Goal: Task Accomplishment & Management: Manage account settings

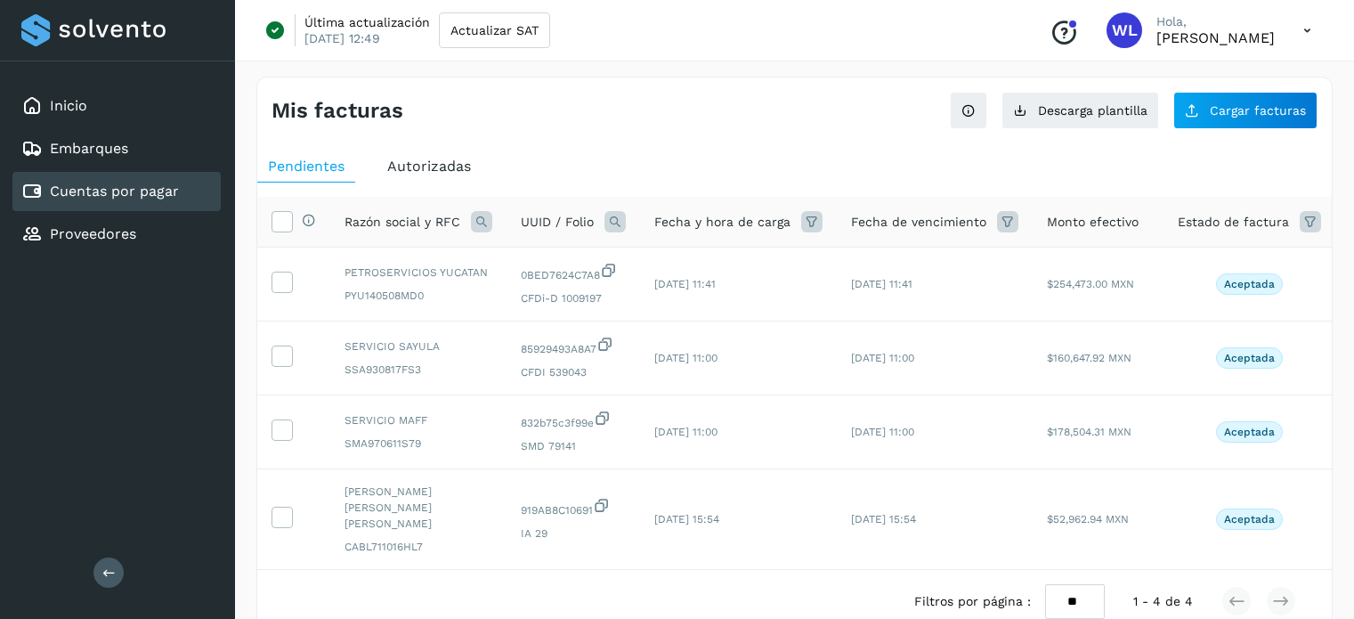
scroll to position [53, 0]
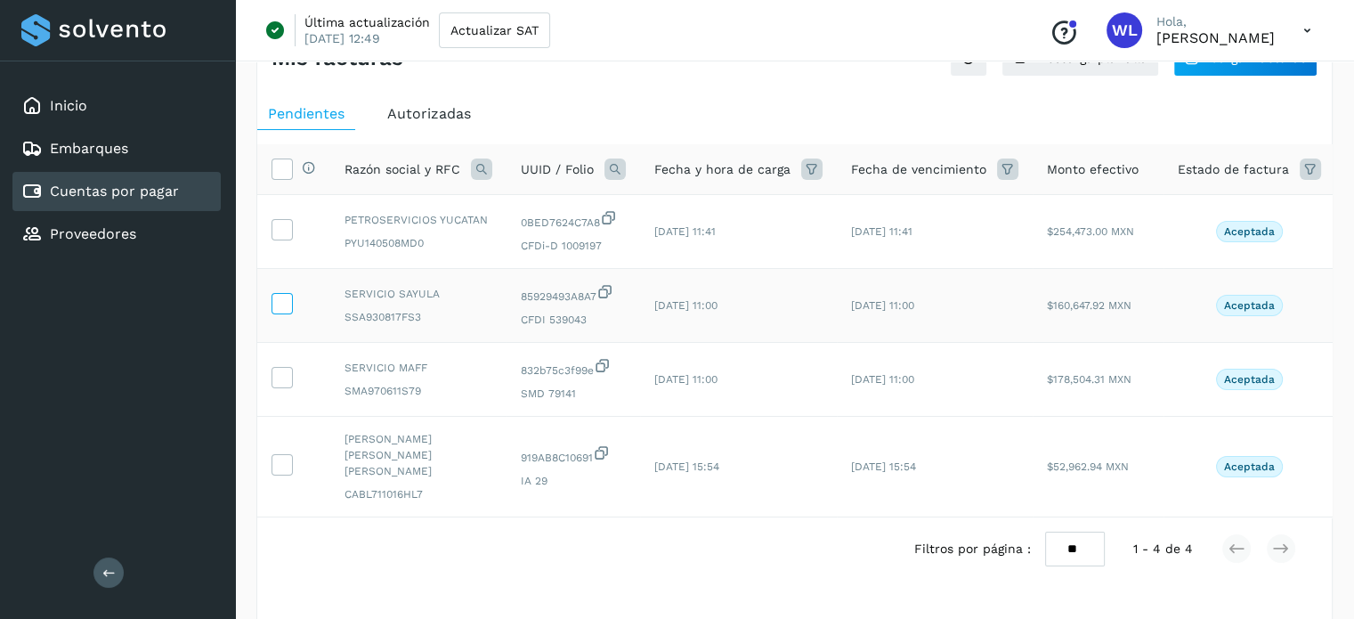
click at [291, 307] on label at bounding box center [282, 303] width 21 height 21
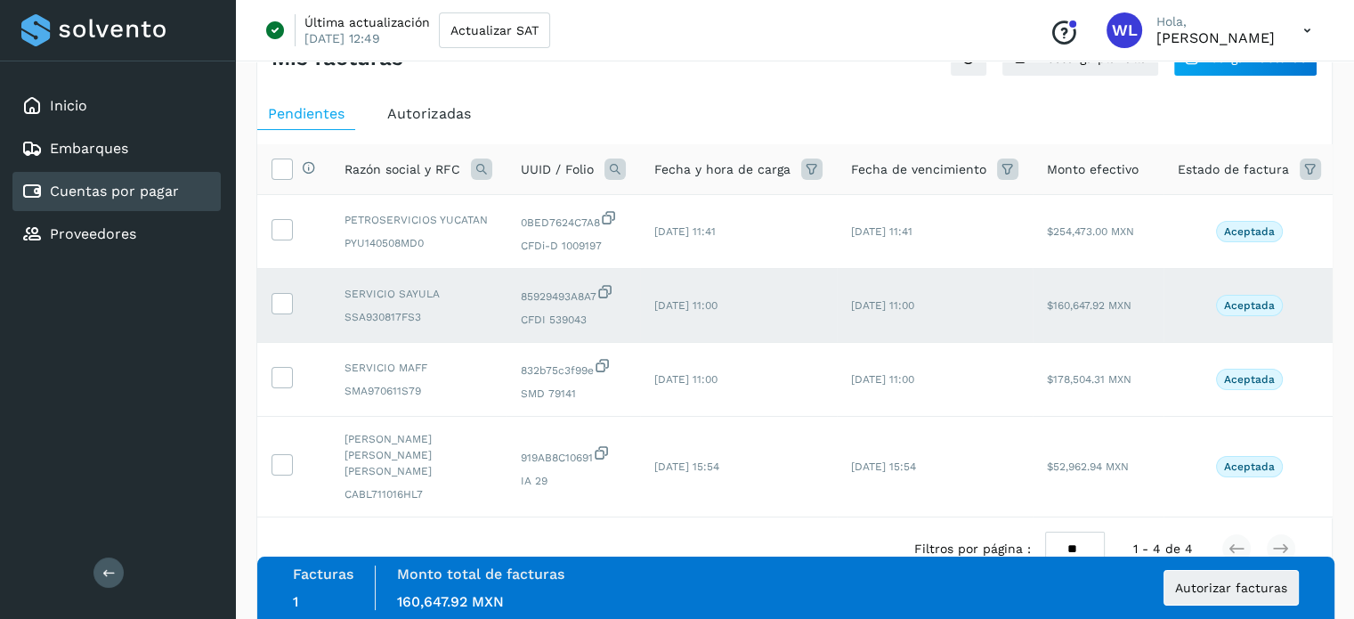
scroll to position [0, 87]
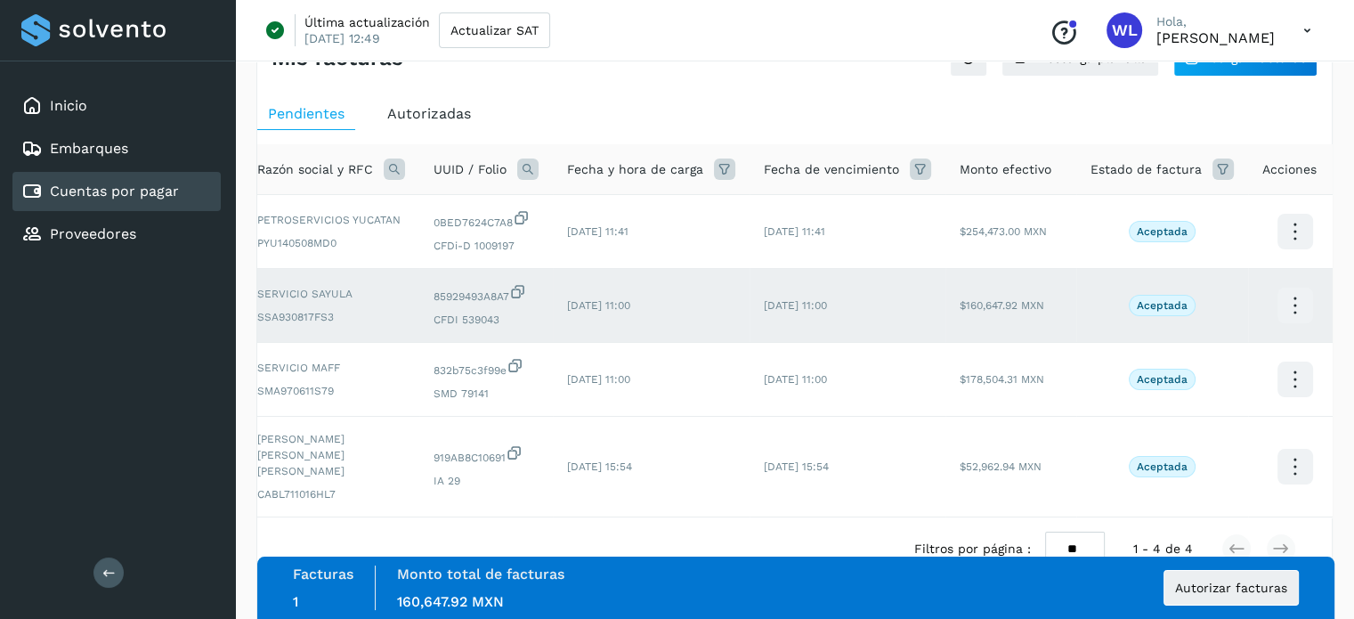
click at [1288, 298] on icon at bounding box center [1295, 306] width 42 height 42
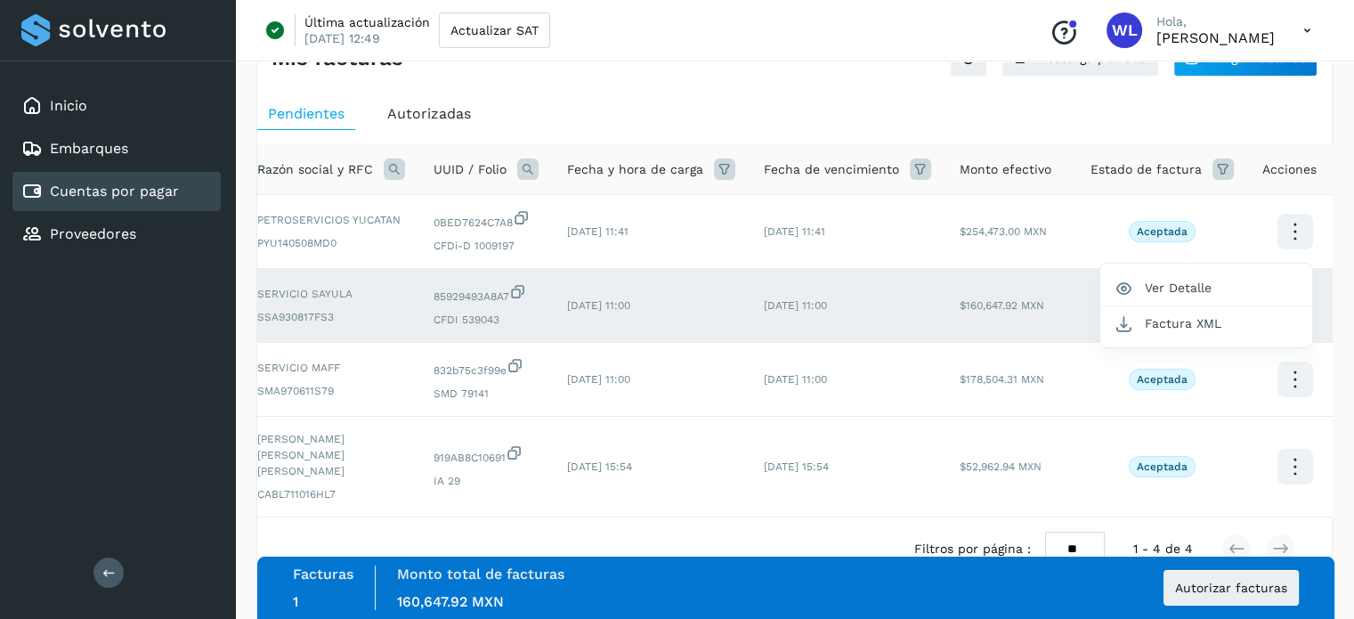
click at [1340, 152] on div at bounding box center [677, 309] width 1354 height 619
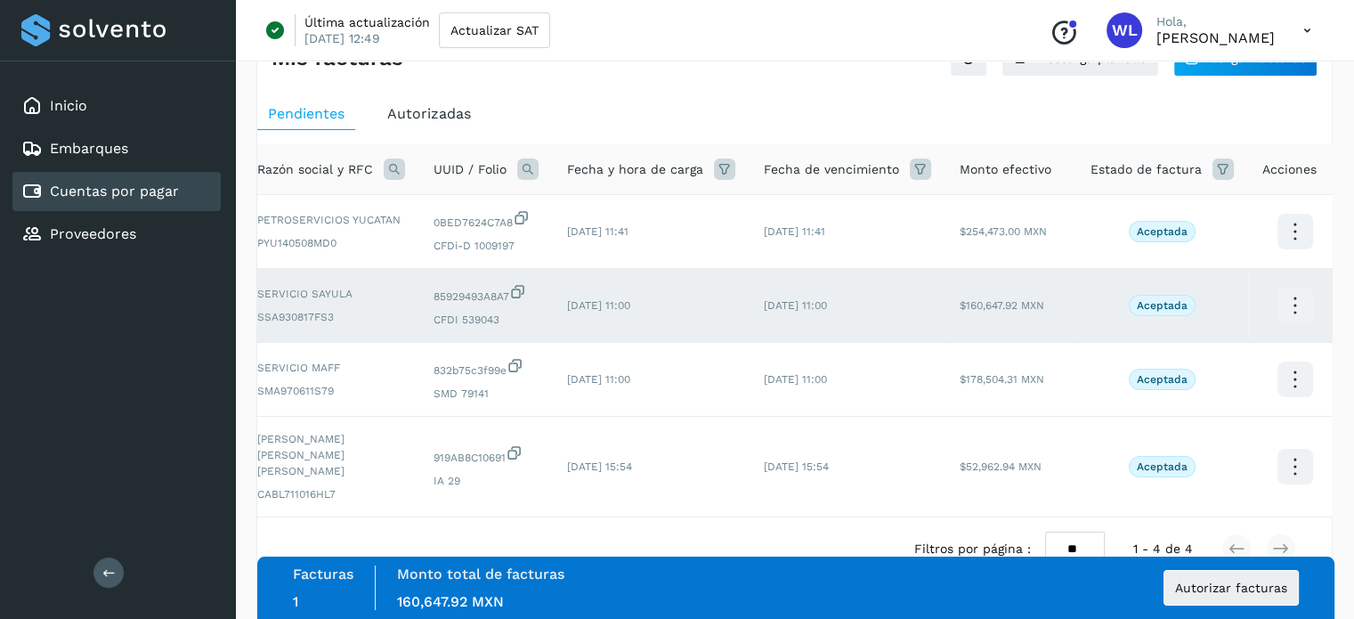
click at [1294, 298] on icon at bounding box center [1295, 306] width 42 height 42
click at [1188, 298] on button "Ver Detalle" at bounding box center [1206, 288] width 212 height 35
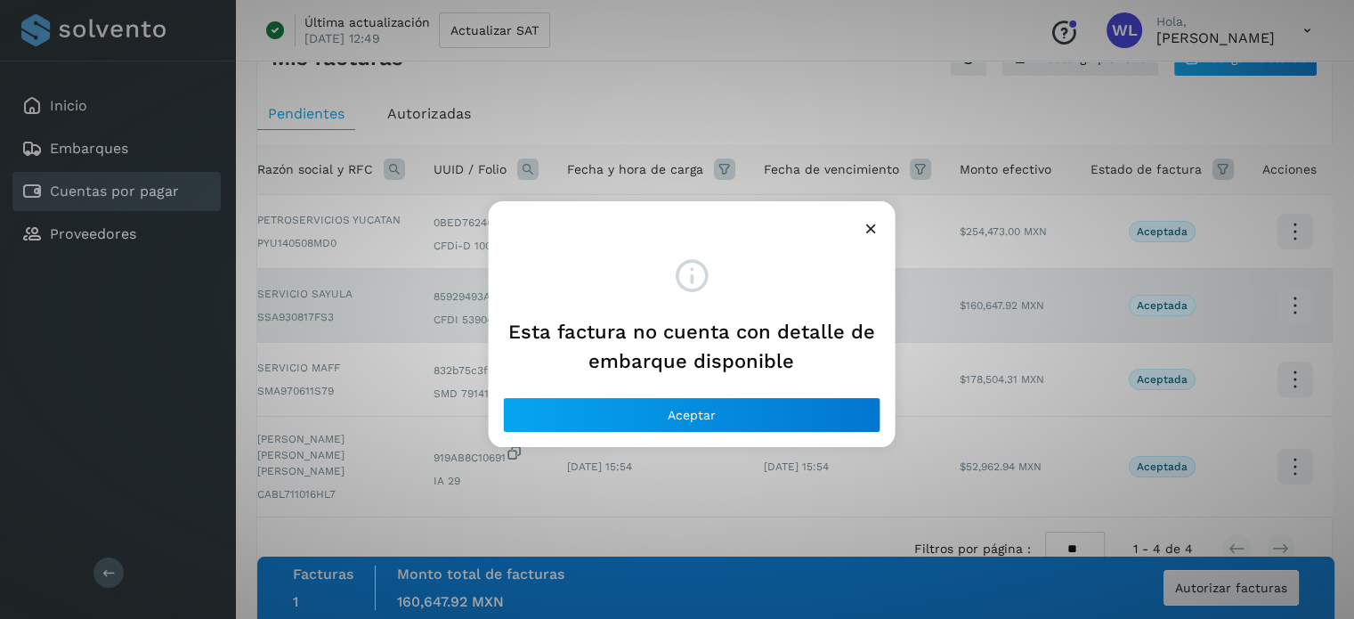
scroll to position [0, 74]
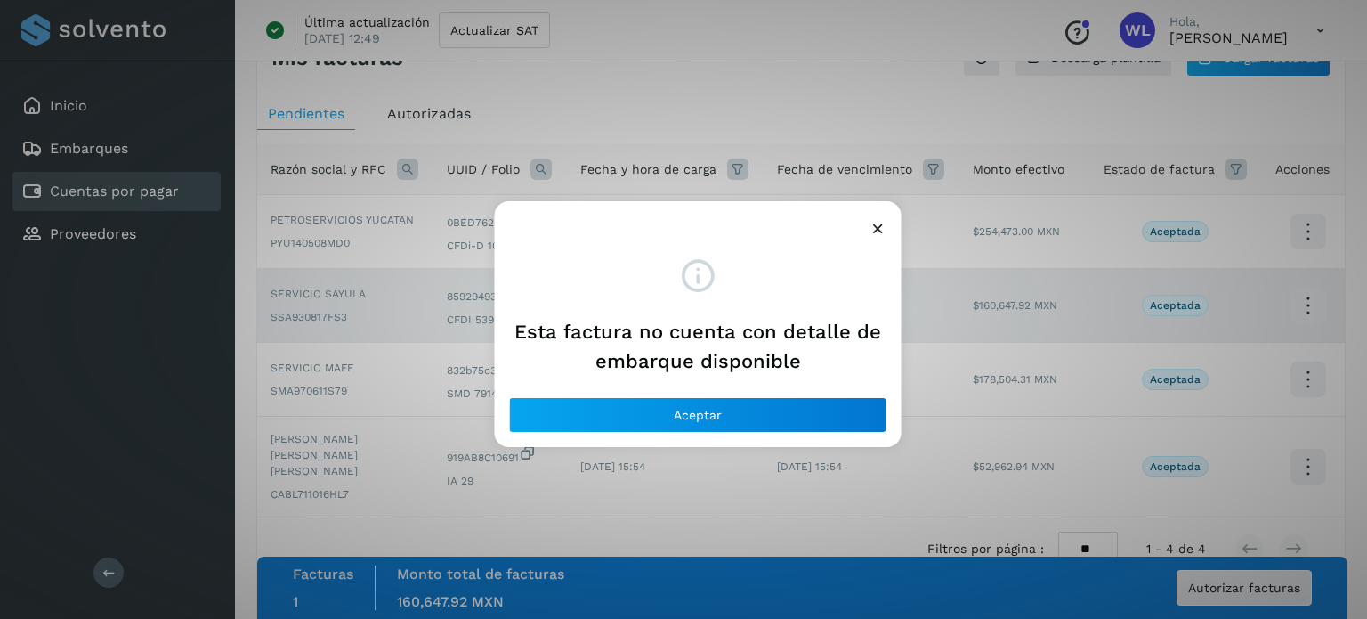
click at [878, 222] on icon at bounding box center [878, 228] width 19 height 19
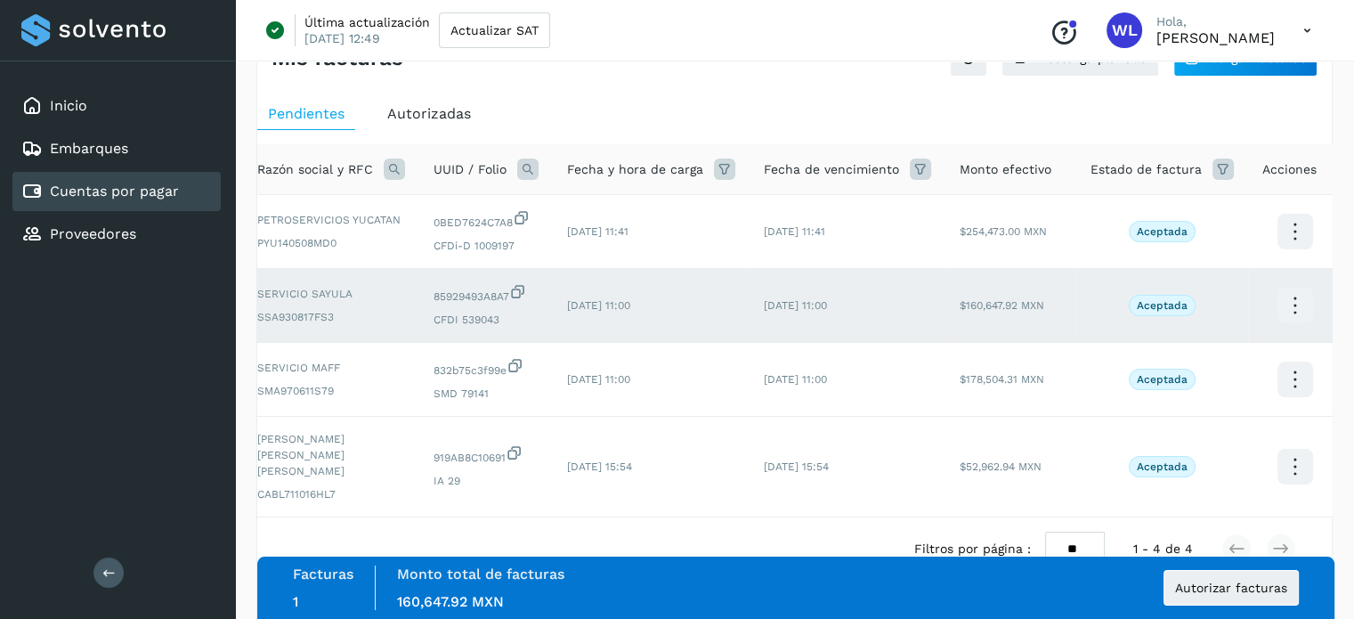
scroll to position [0, 0]
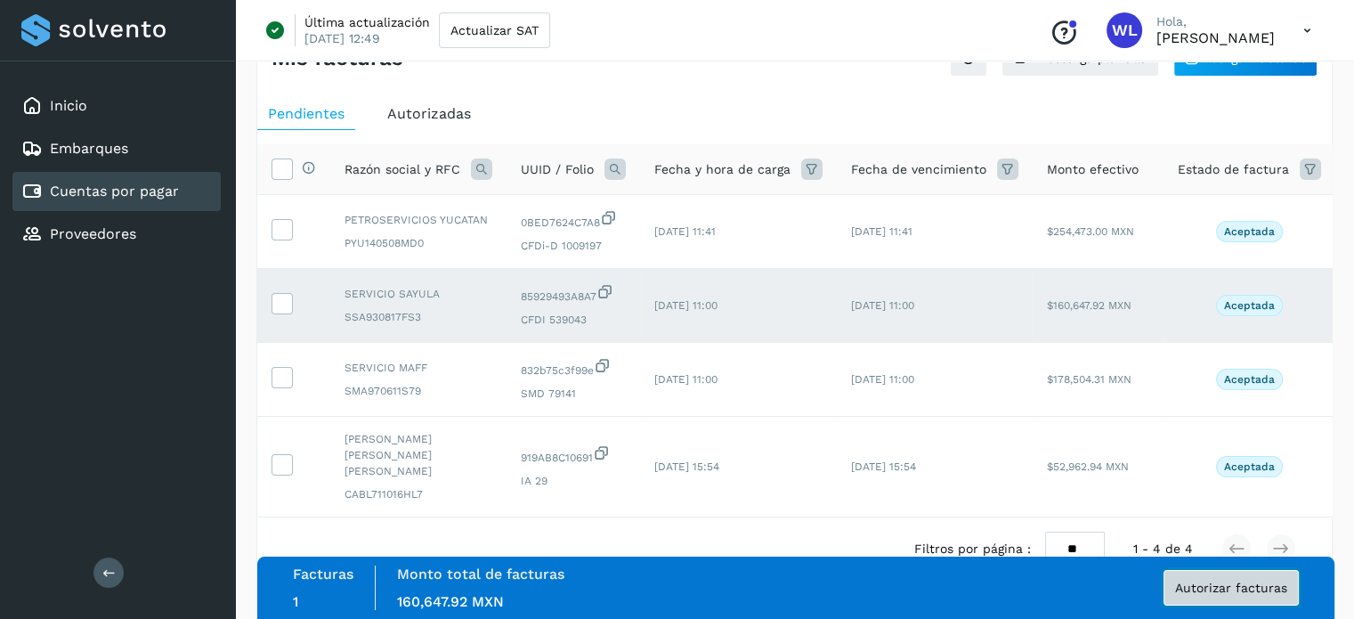
click at [1238, 581] on span "Autorizar facturas" at bounding box center [1231, 587] width 112 height 12
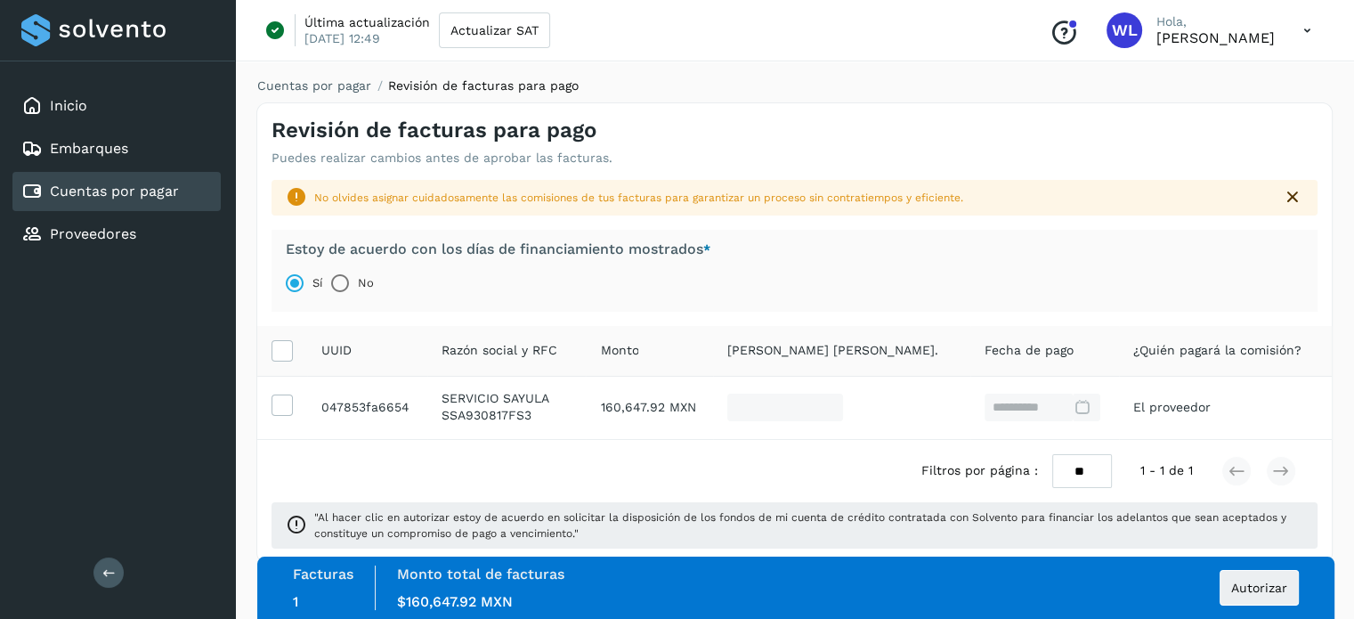
scroll to position [24, 0]
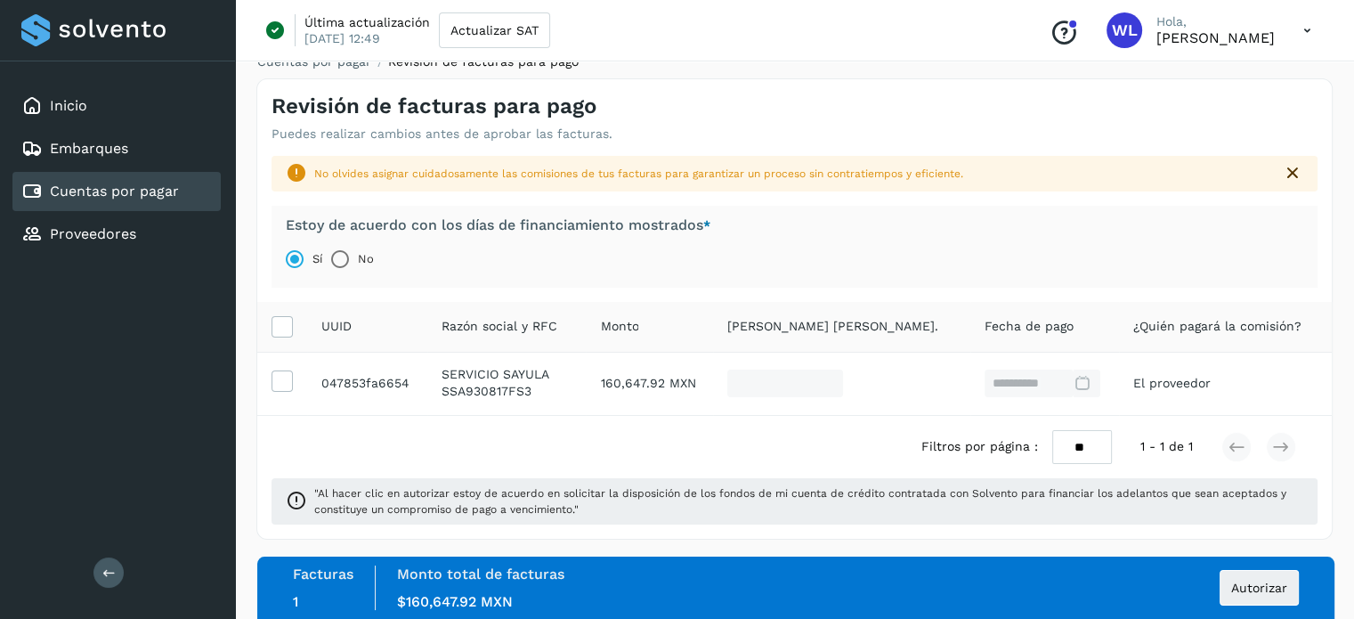
click at [1035, 383] on div "**********" at bounding box center [1043, 383] width 116 height 28
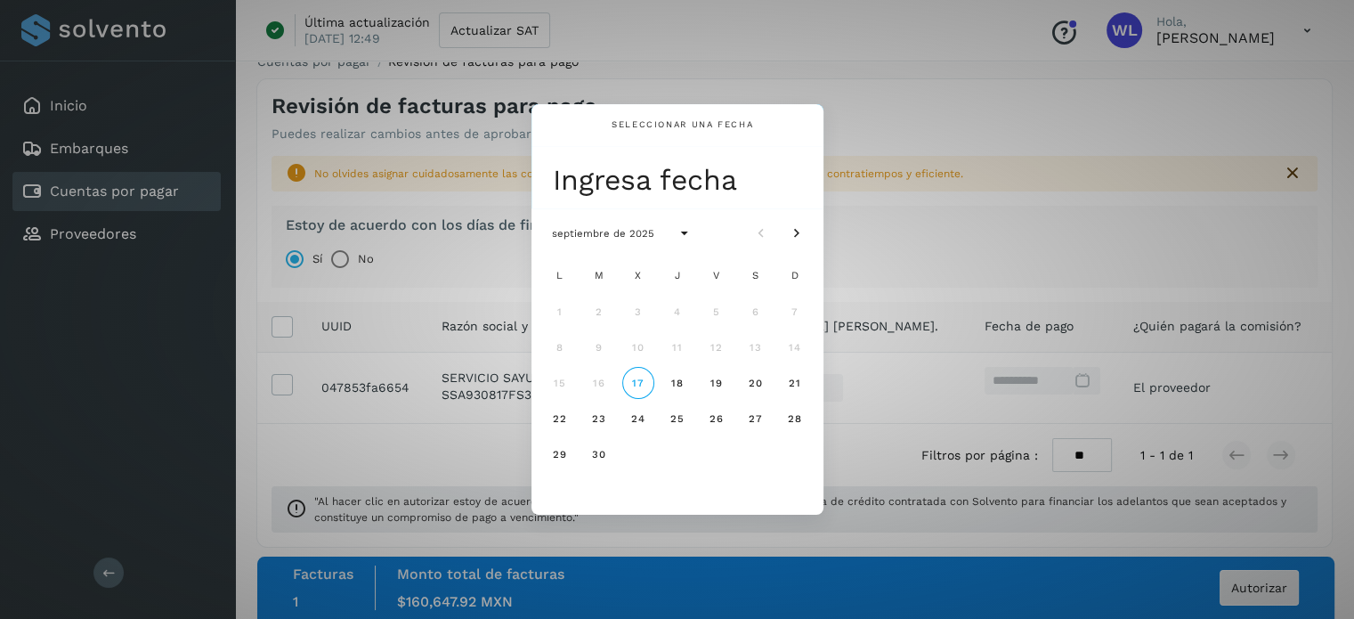
click at [929, 283] on div "Seleccionar una fecha Ingresa fecha septiembre de 2025 L M X J V S D 1 2 3 4 5 …" at bounding box center [677, 309] width 1354 height 619
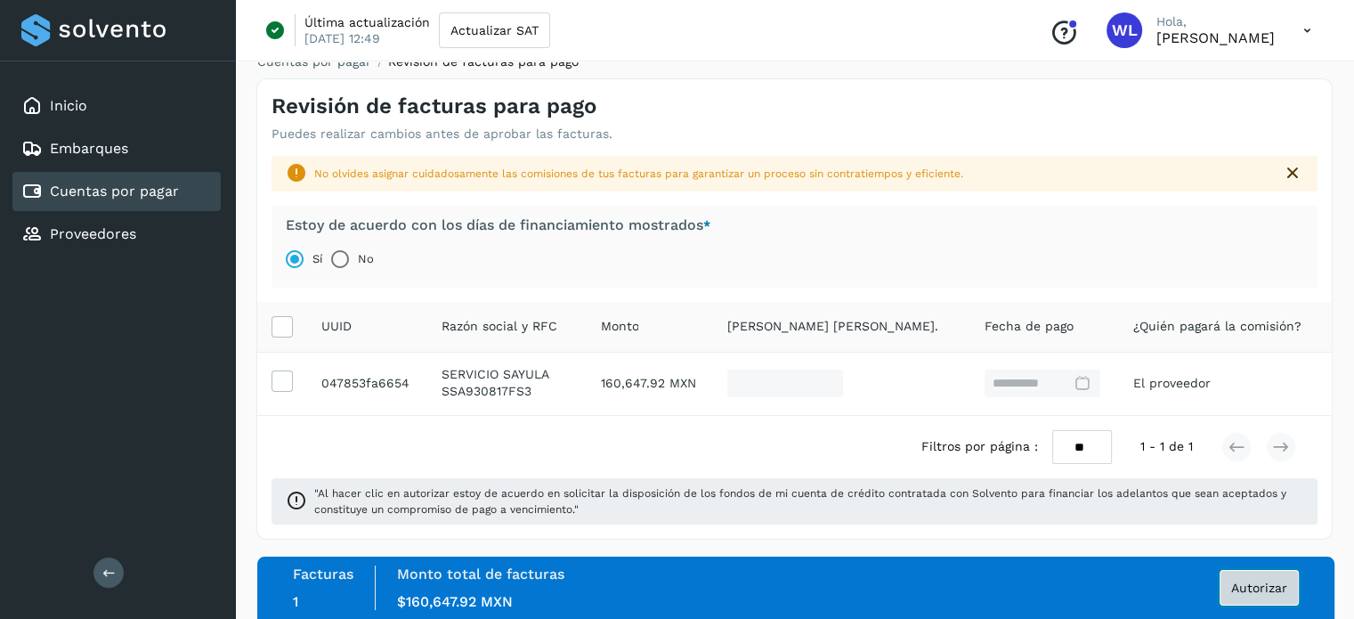
click at [1271, 588] on span "Autorizar" at bounding box center [1259, 587] width 56 height 12
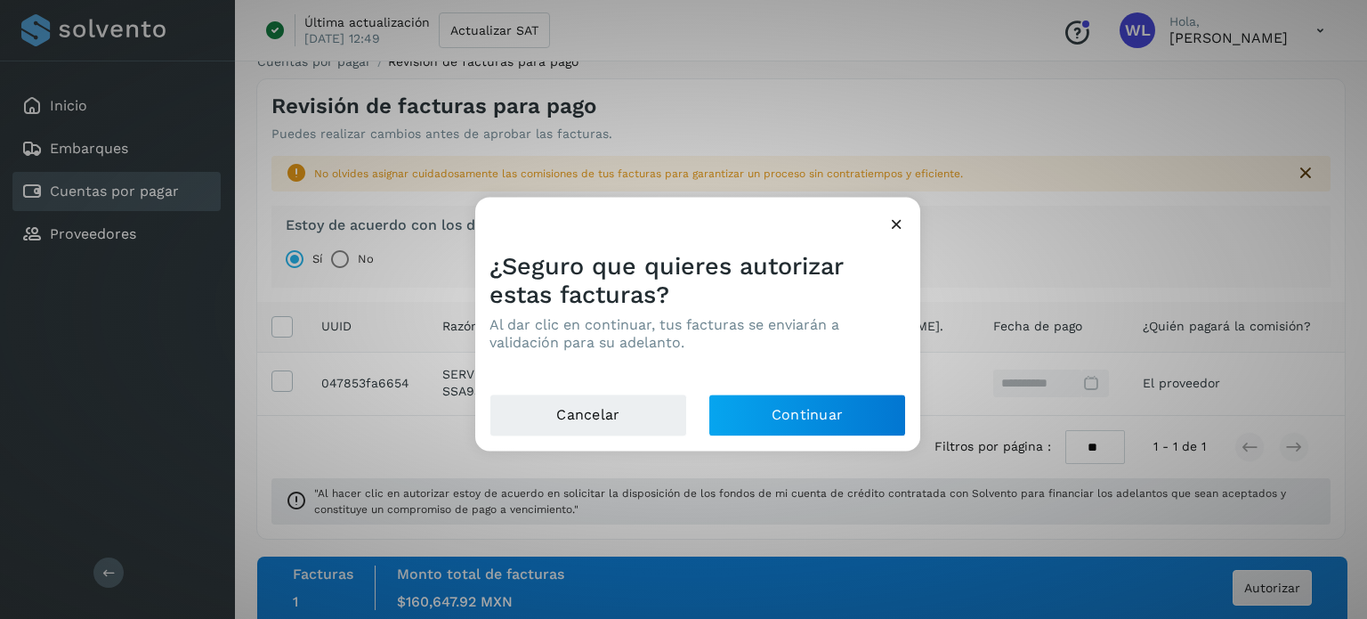
click at [893, 227] on icon at bounding box center [897, 224] width 19 height 19
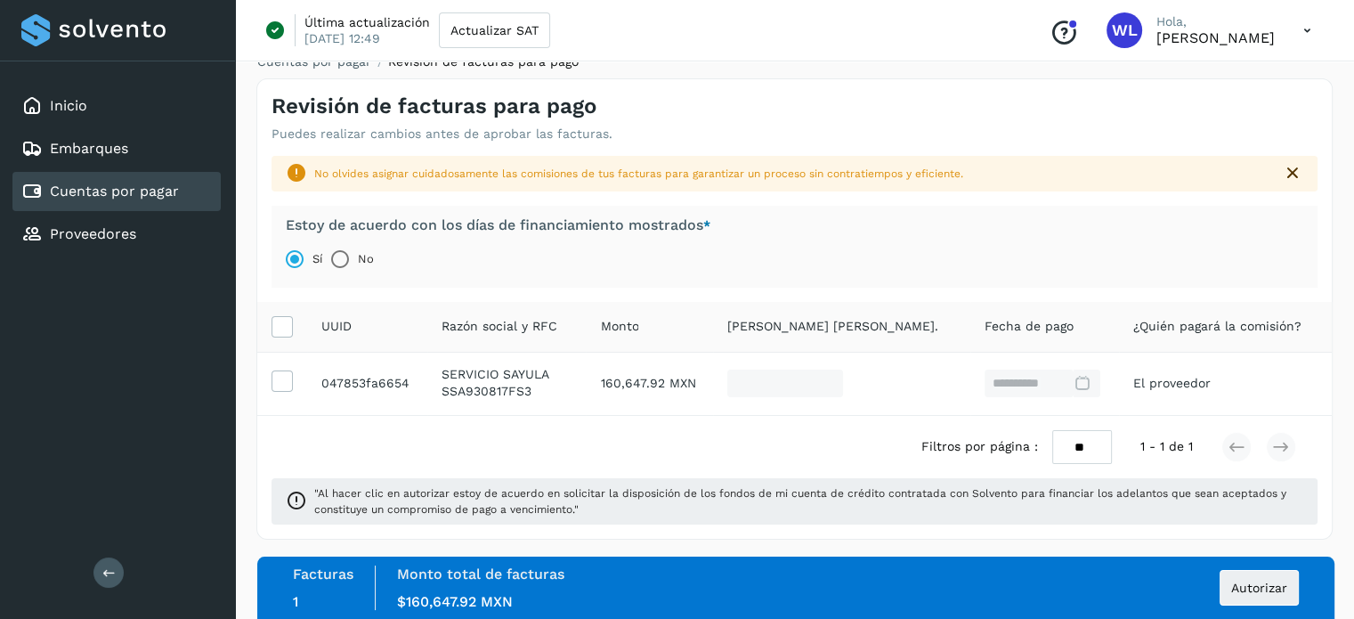
click at [1296, 170] on icon at bounding box center [1292, 173] width 21 height 21
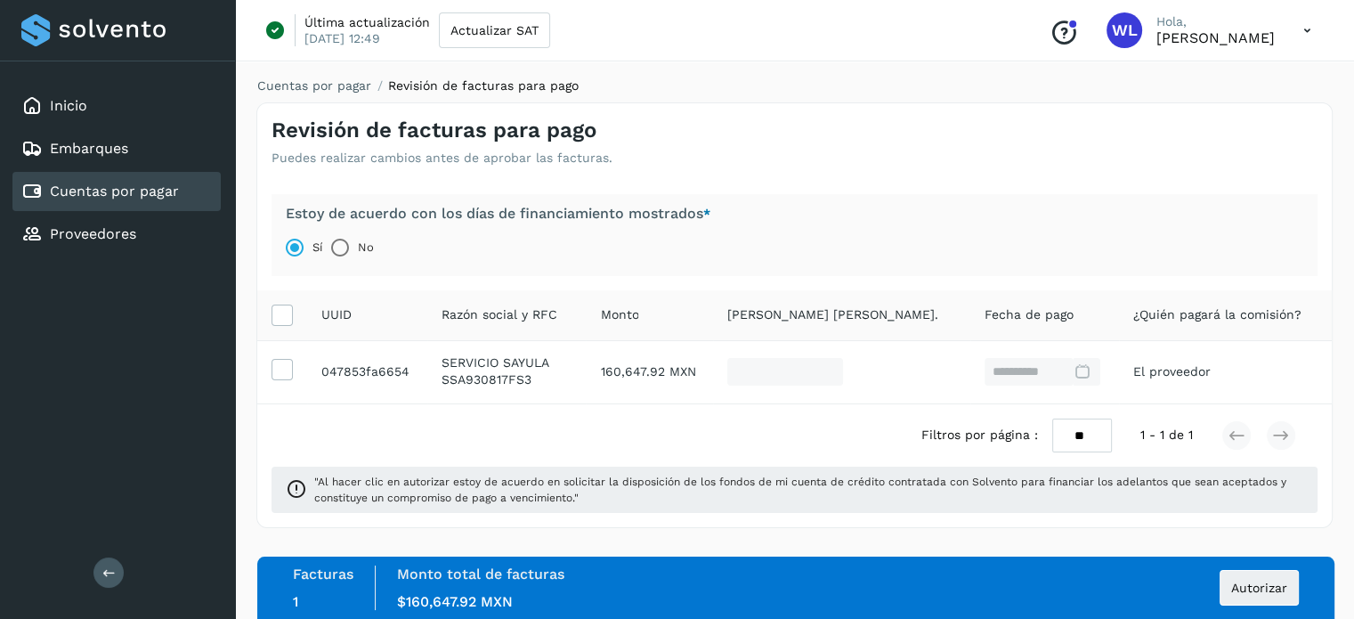
scroll to position [0, 0]
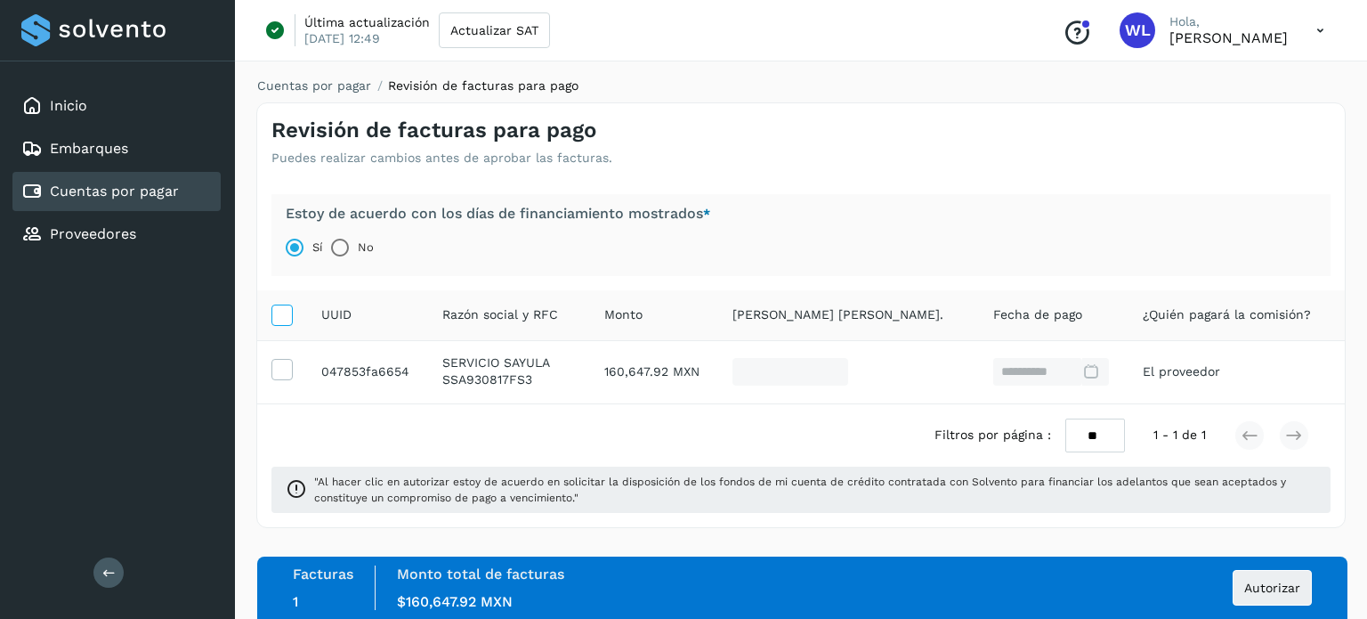
click at [278, 316] on icon at bounding box center [281, 313] width 19 height 19
click at [280, 369] on icon at bounding box center [281, 368] width 19 height 19
click at [481, 599] on span "$160,647.92 MXN" at bounding box center [455, 601] width 116 height 17
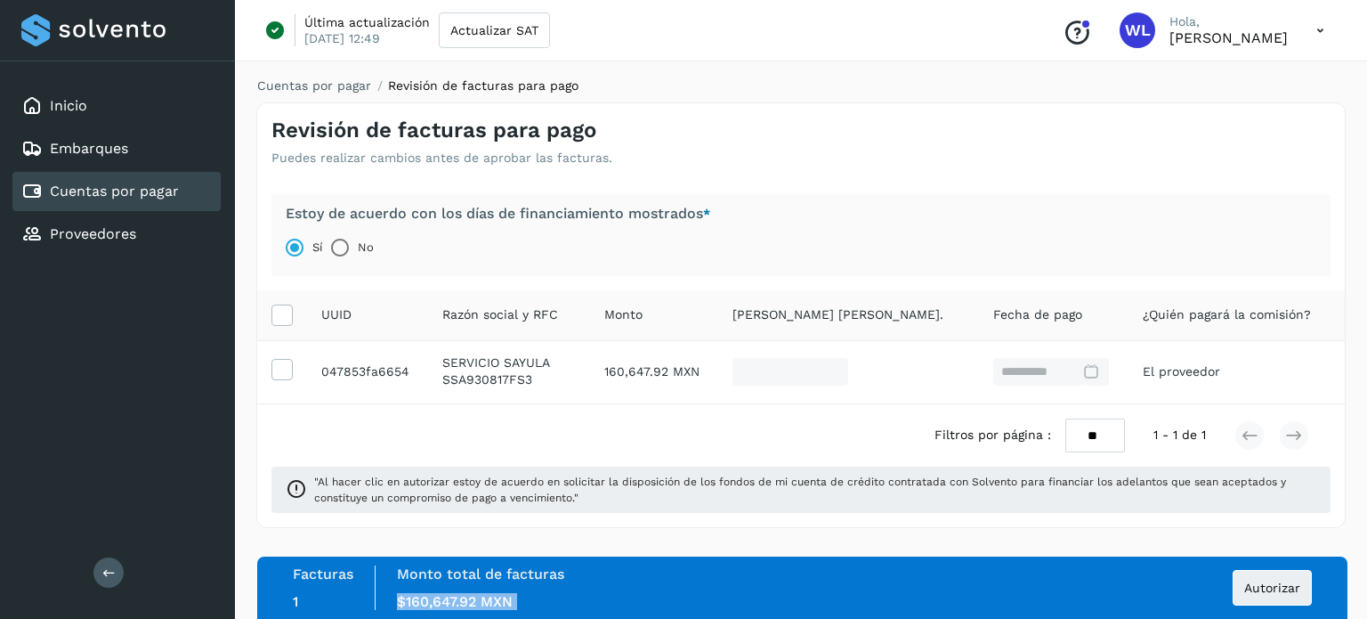
click at [481, 599] on span "$160,647.92 MXN" at bounding box center [455, 601] width 116 height 17
click at [336, 88] on link "Cuentas por pagar" at bounding box center [314, 85] width 114 height 14
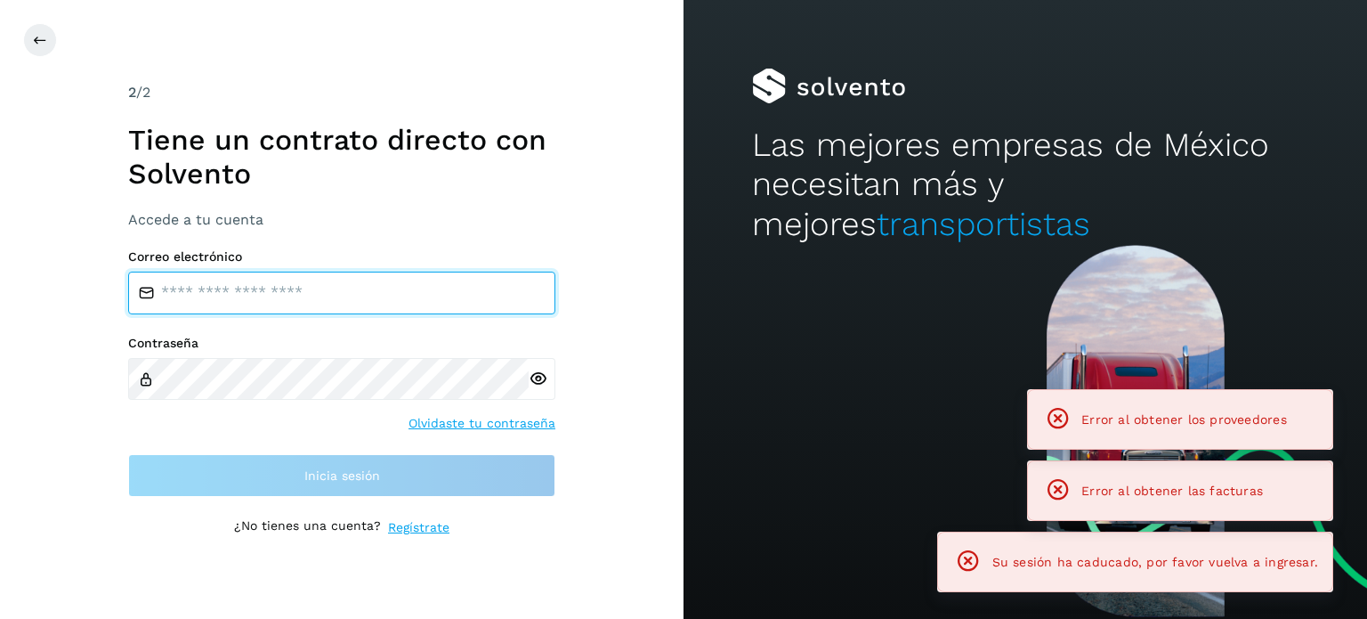
click at [303, 296] on input "email" at bounding box center [341, 293] width 427 height 43
type input "**********"
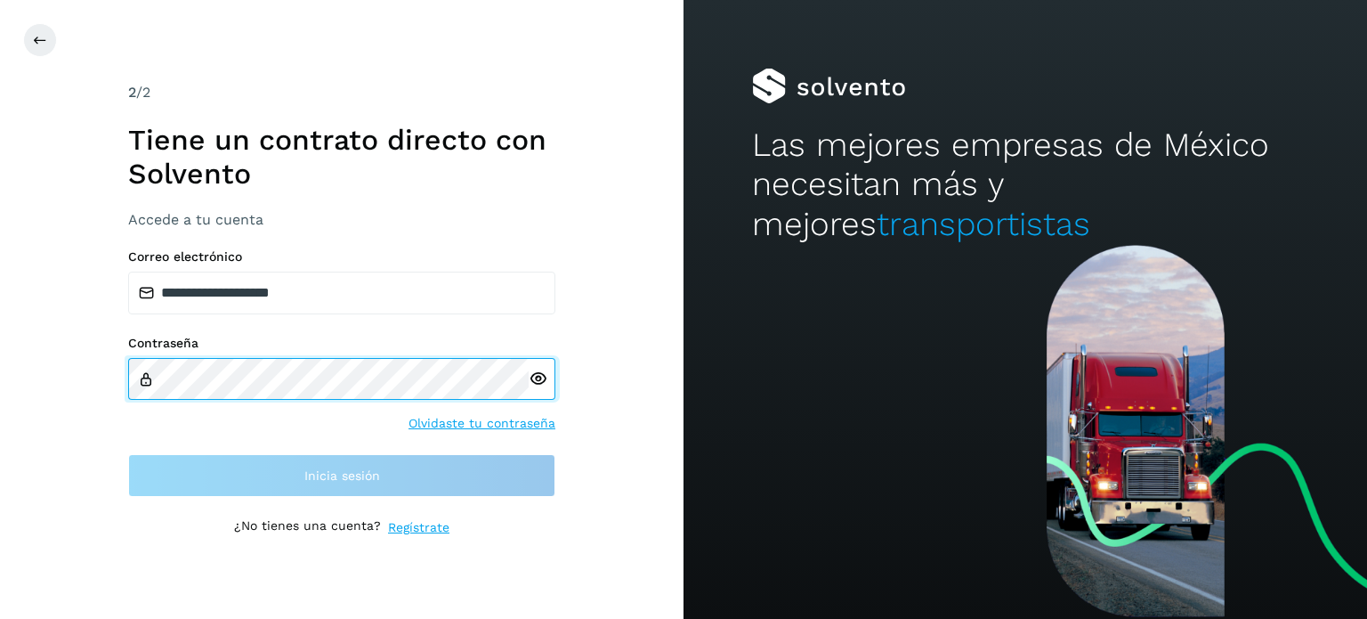
click at [0, 369] on div "**********" at bounding box center [342, 309] width 684 height 619
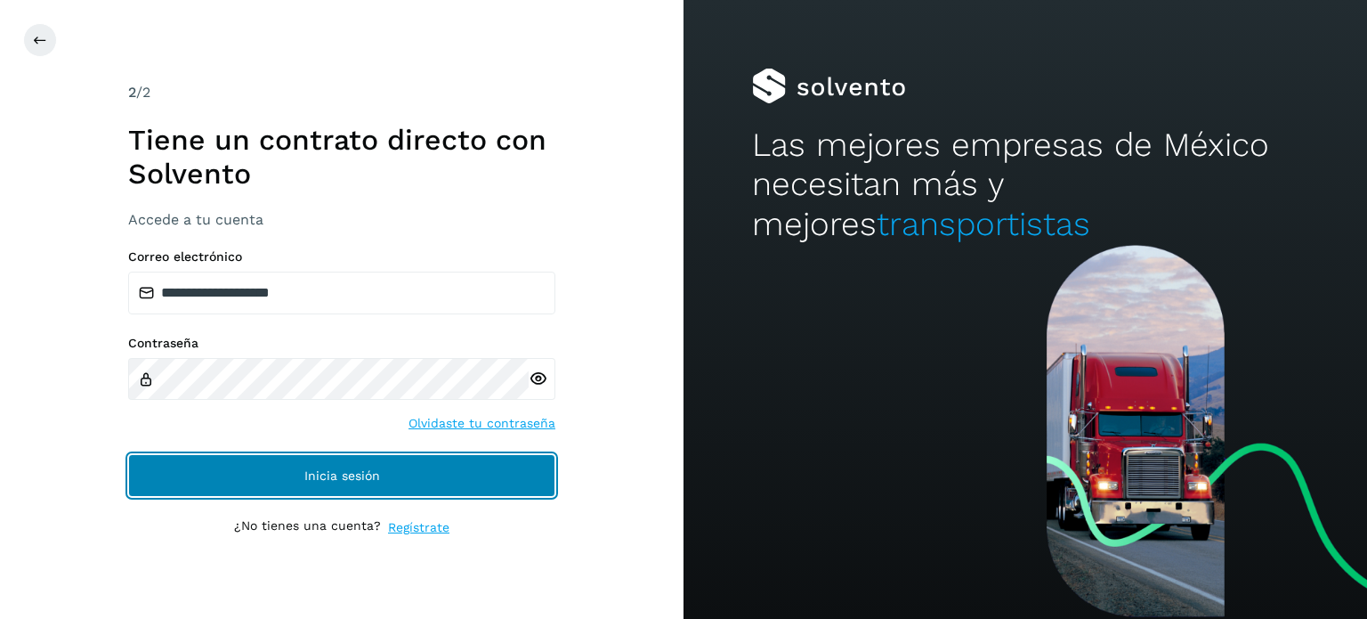
click at [400, 483] on button "Inicia sesión" at bounding box center [341, 475] width 427 height 43
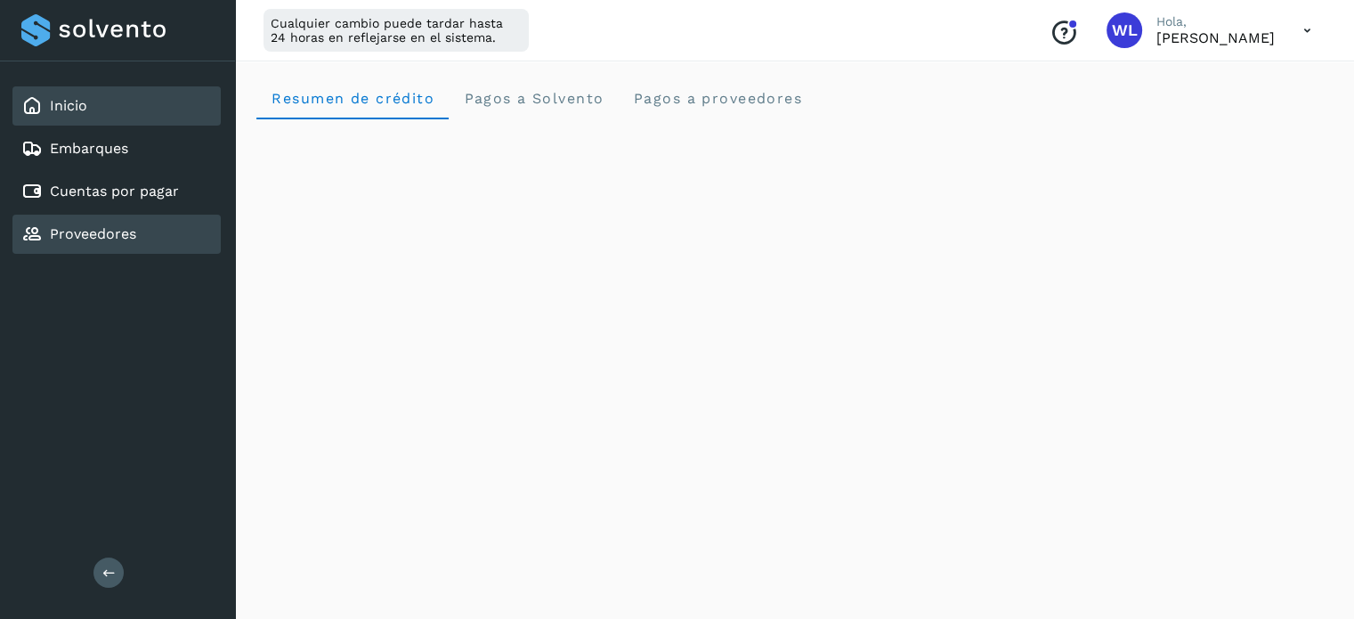
click at [90, 236] on link "Proveedores" at bounding box center [93, 233] width 86 height 17
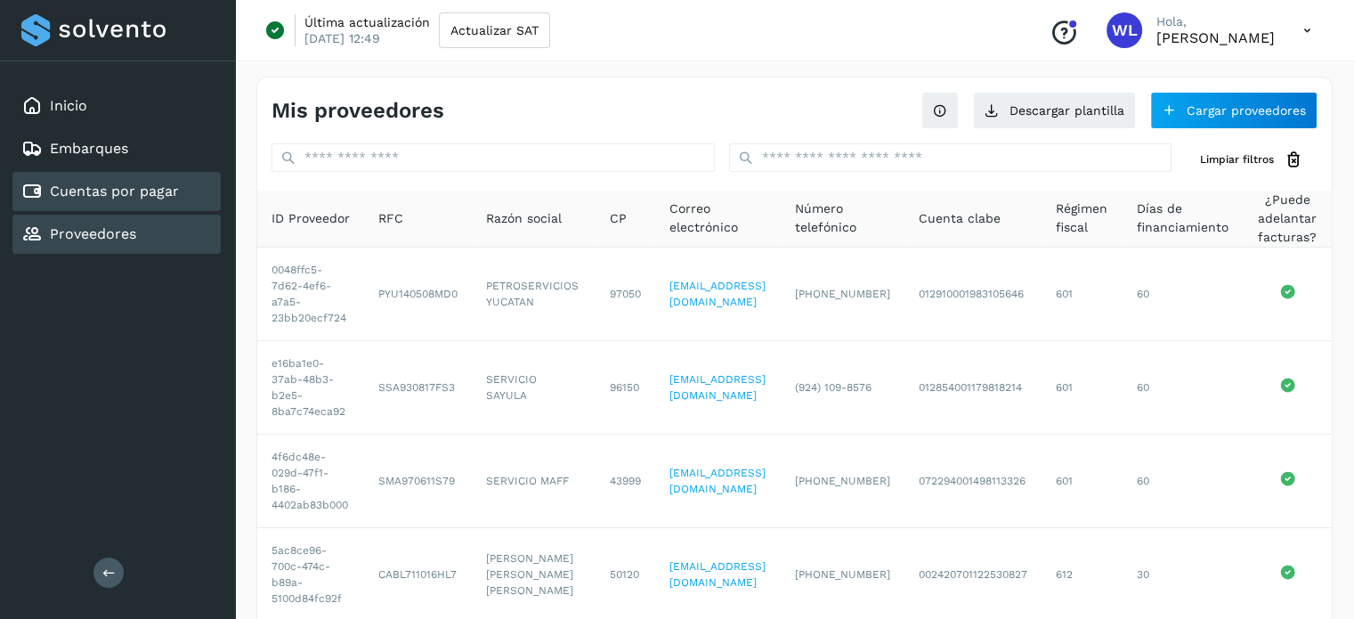
click at [171, 182] on link "Cuentas por pagar" at bounding box center [114, 190] width 129 height 17
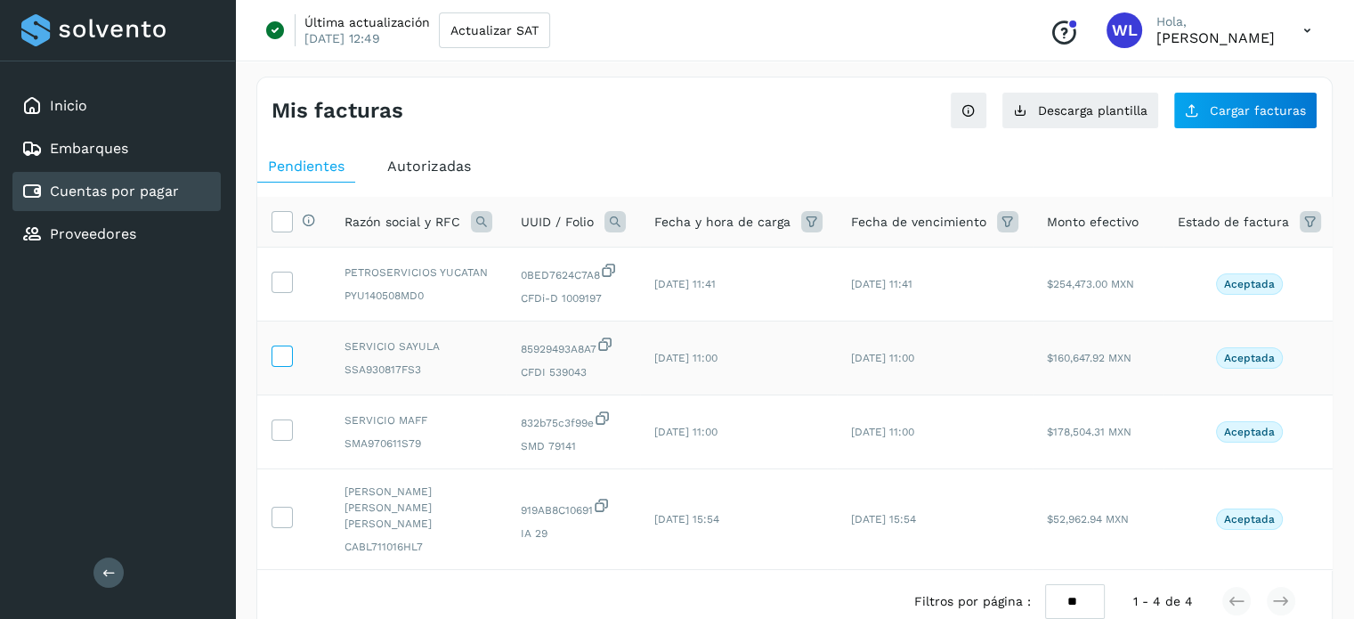
click at [283, 358] on icon at bounding box center [281, 354] width 19 height 19
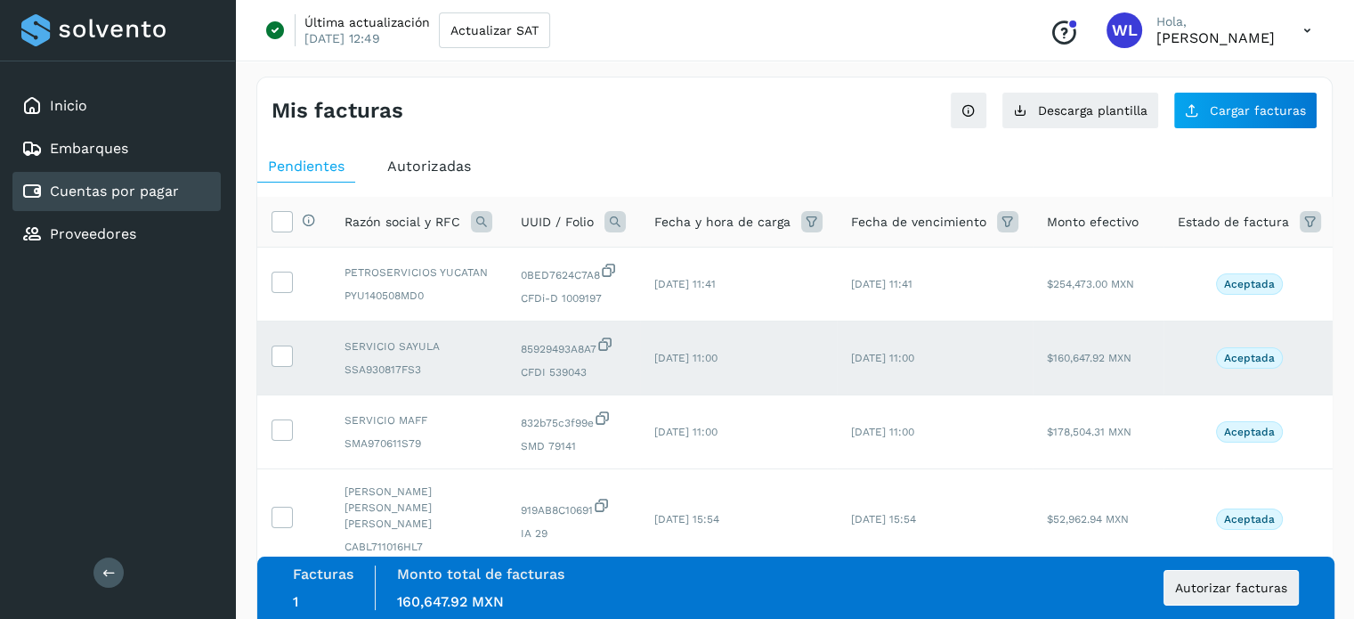
click at [610, 345] on icon at bounding box center [605, 344] width 18 height 19
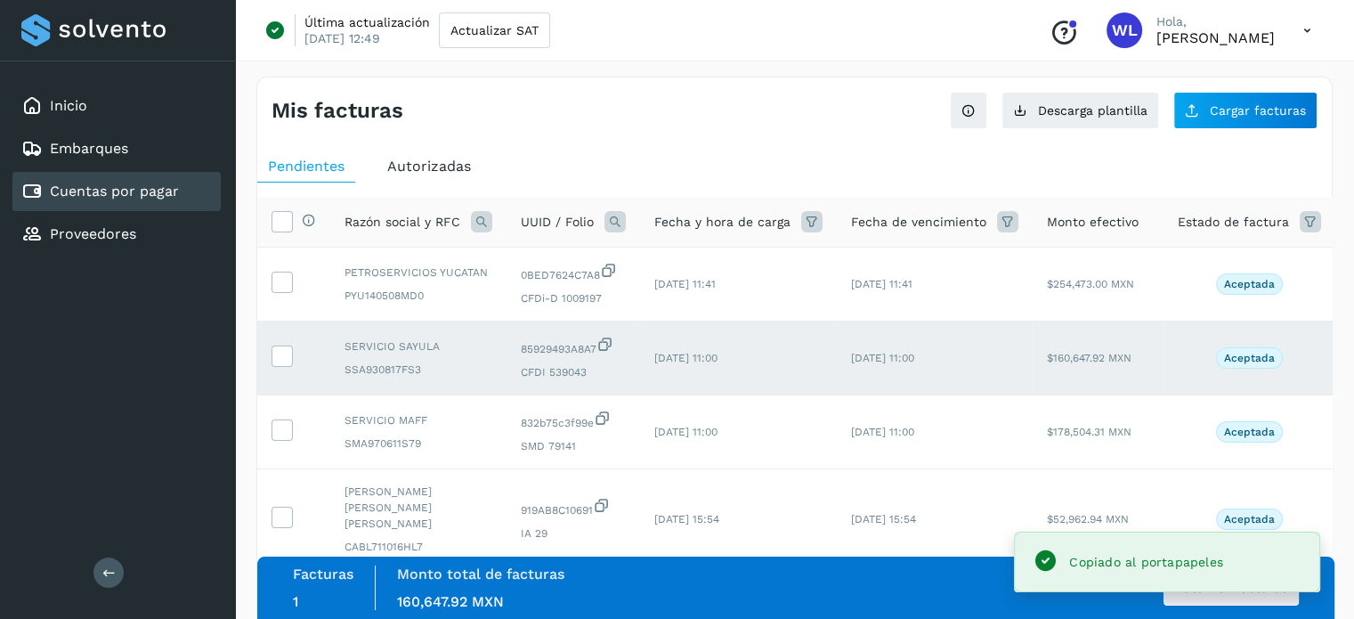
click at [894, 366] on td "[DATE] 11:00" at bounding box center [935, 358] width 196 height 74
click at [905, 359] on span "[DATE] 11:00" at bounding box center [882, 358] width 63 height 12
click at [281, 352] on icon at bounding box center [281, 354] width 19 height 19
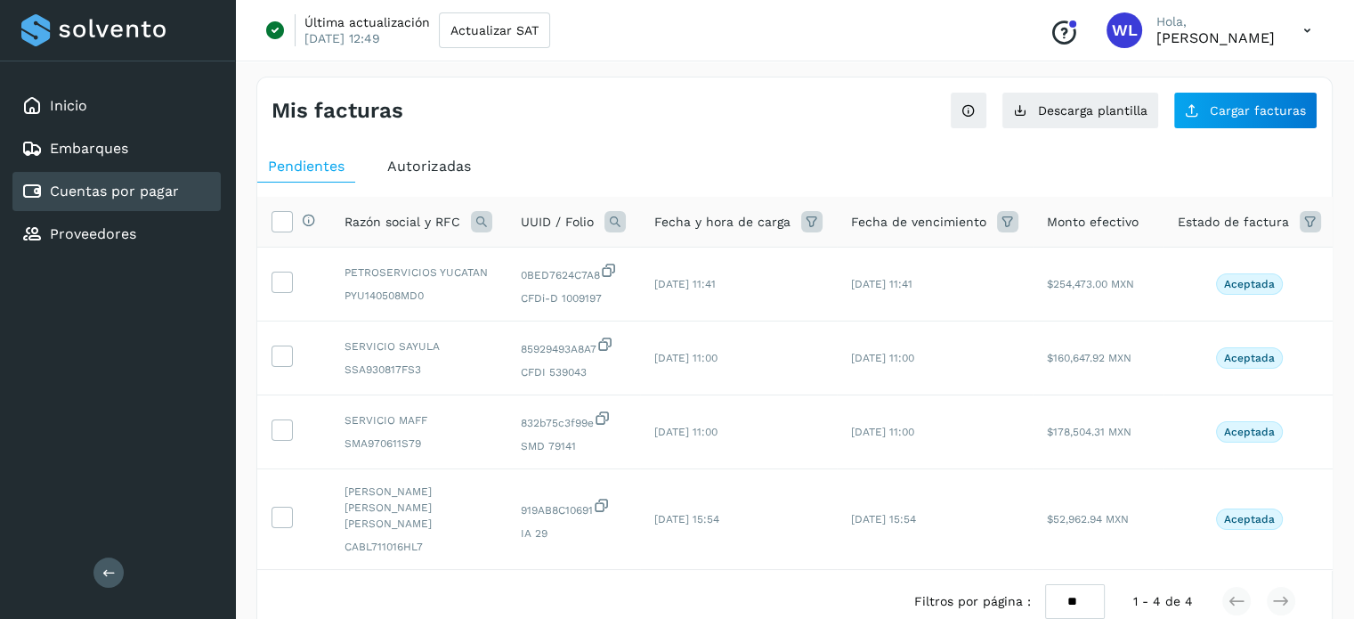
scroll to position [0, 87]
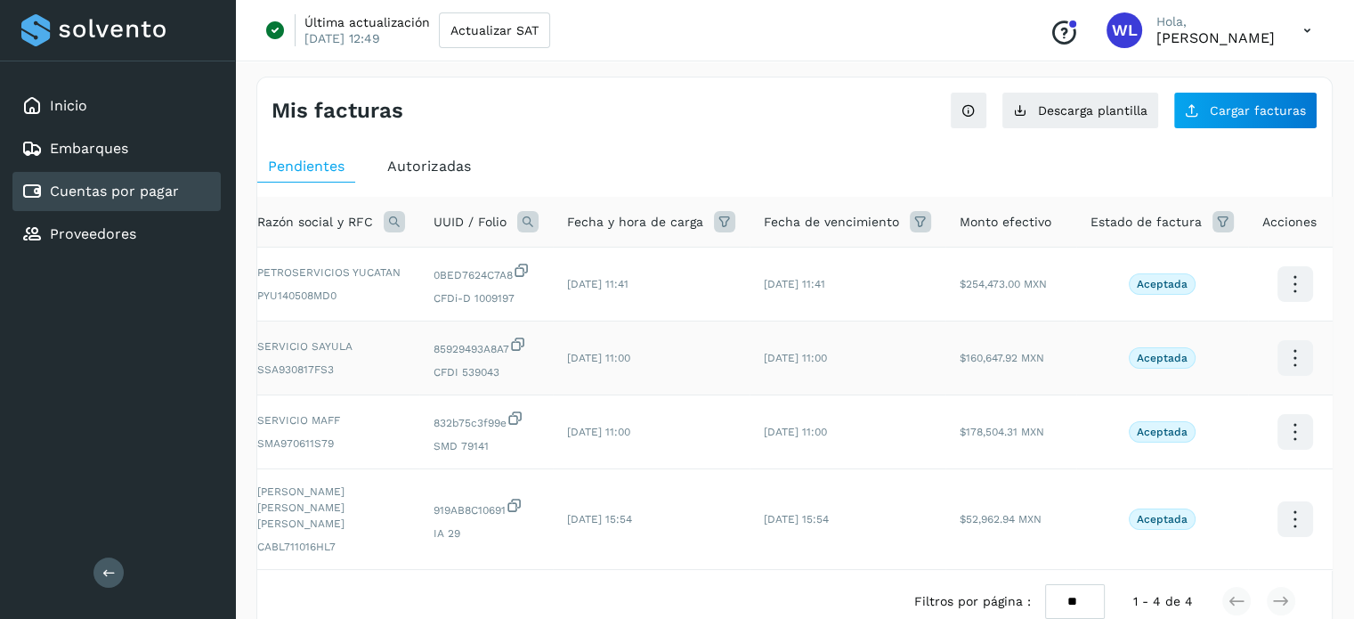
click at [1284, 357] on icon at bounding box center [1295, 358] width 42 height 42
click at [1176, 338] on button "Ver Detalle" at bounding box center [1206, 340] width 212 height 35
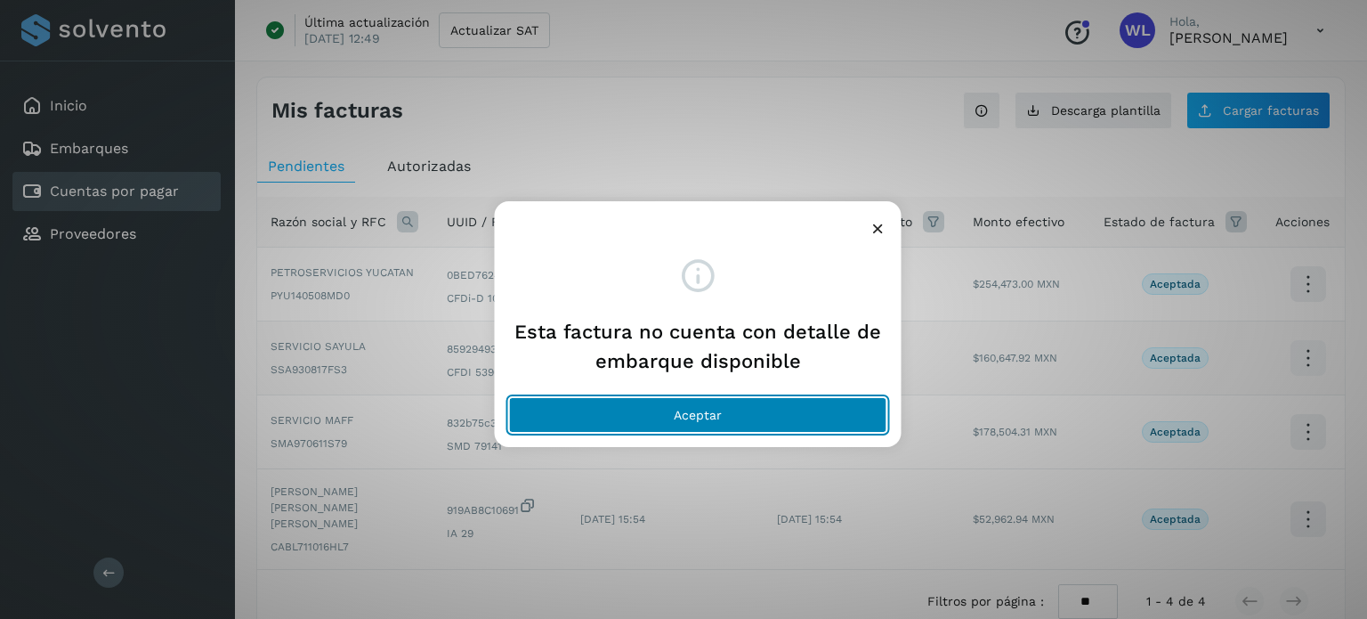
click at [680, 421] on button "Aceptar" at bounding box center [698, 415] width 378 height 36
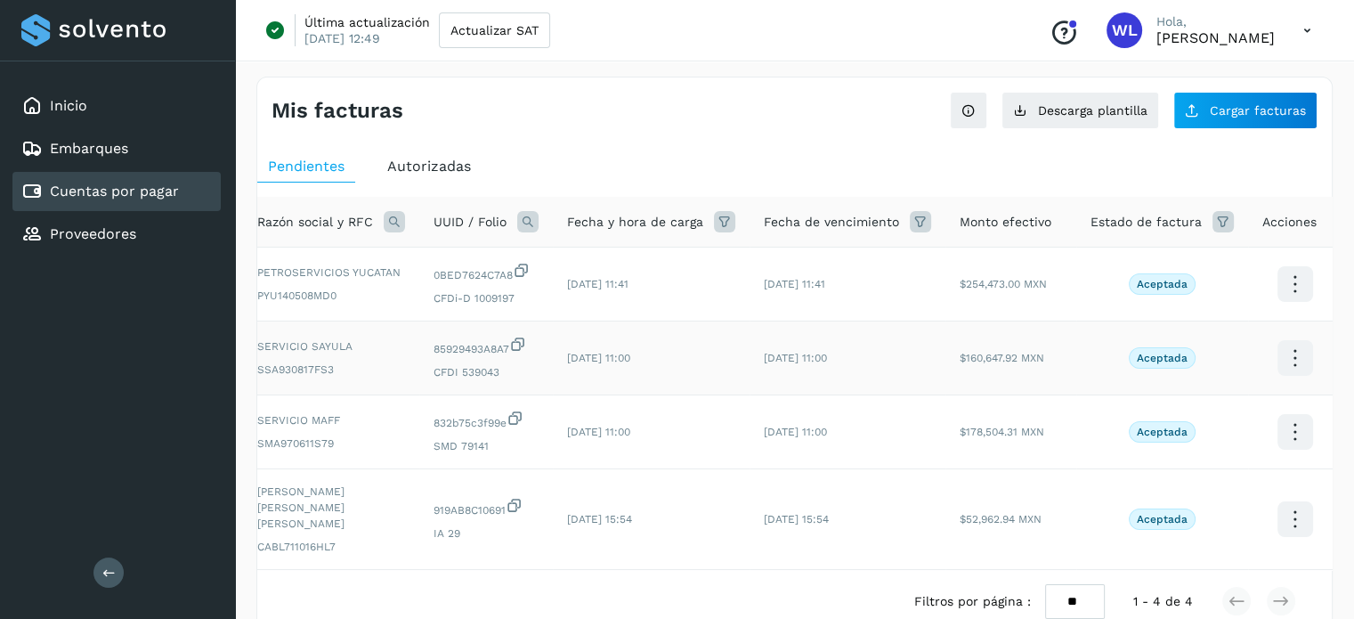
scroll to position [0, 0]
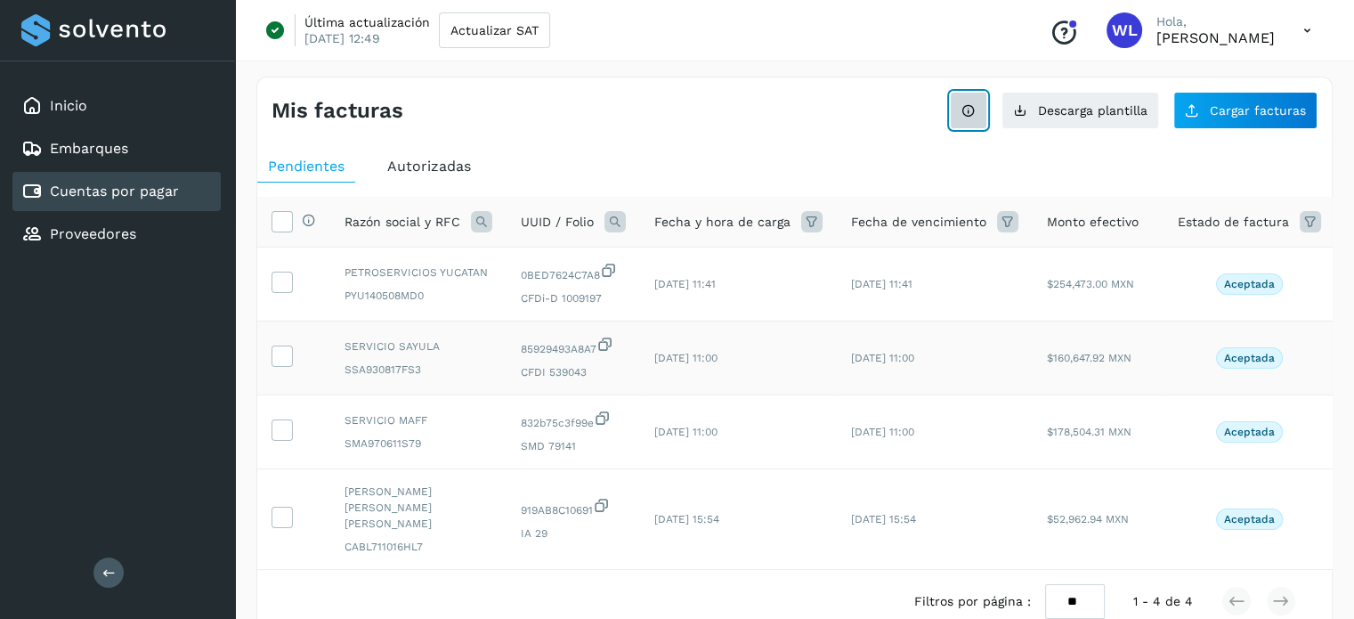
click at [987, 101] on button "Ver instrucciones para cargar Facturas" at bounding box center [968, 110] width 37 height 37
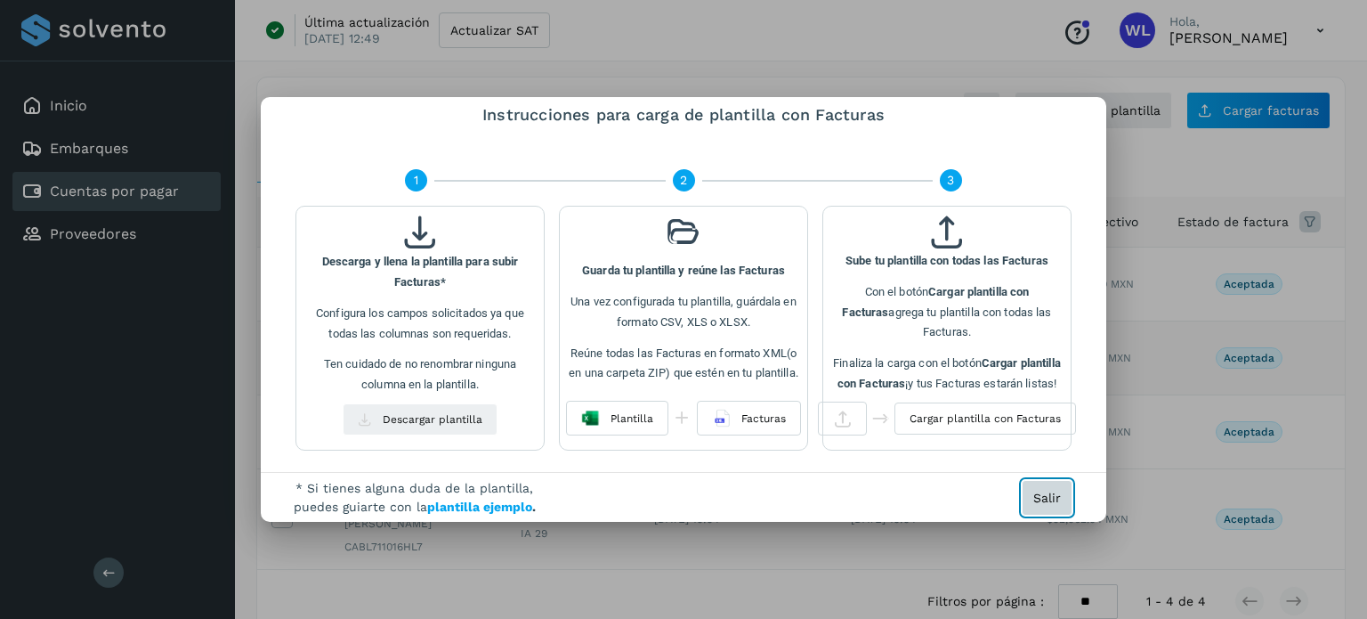
click at [1034, 491] on span "Salir" at bounding box center [1048, 497] width 28 height 12
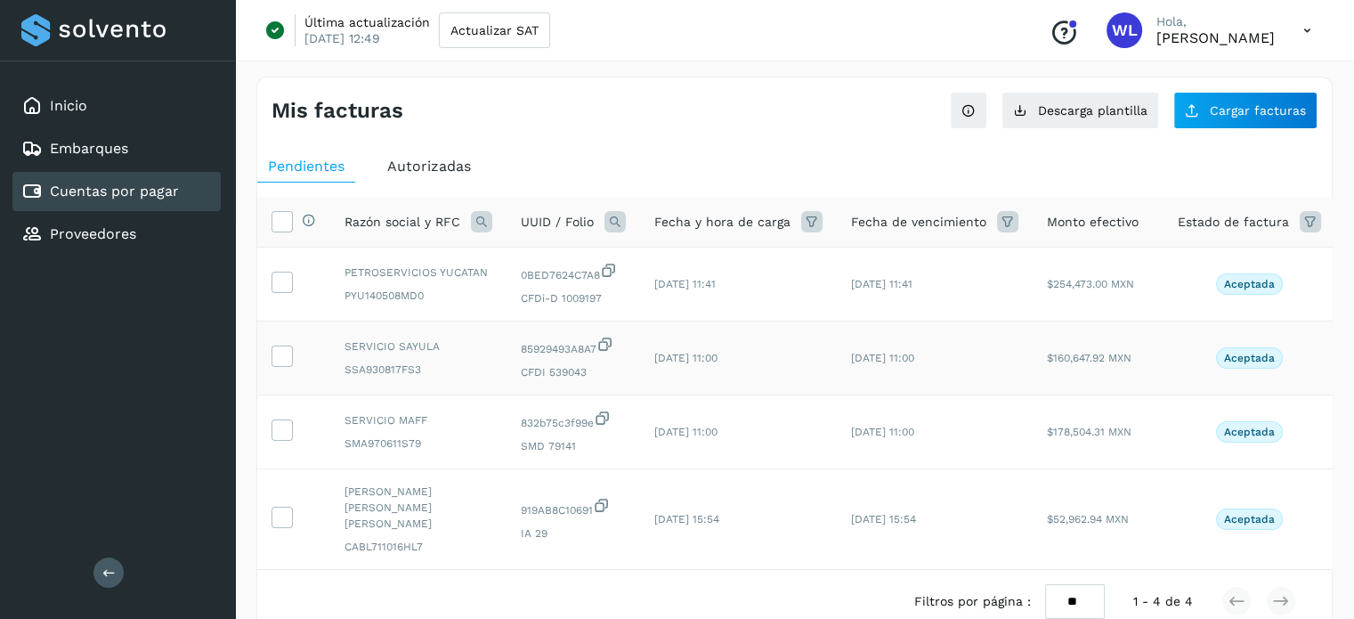
click at [270, 355] on td at bounding box center [293, 358] width 73 height 74
click at [276, 357] on icon at bounding box center [281, 354] width 19 height 19
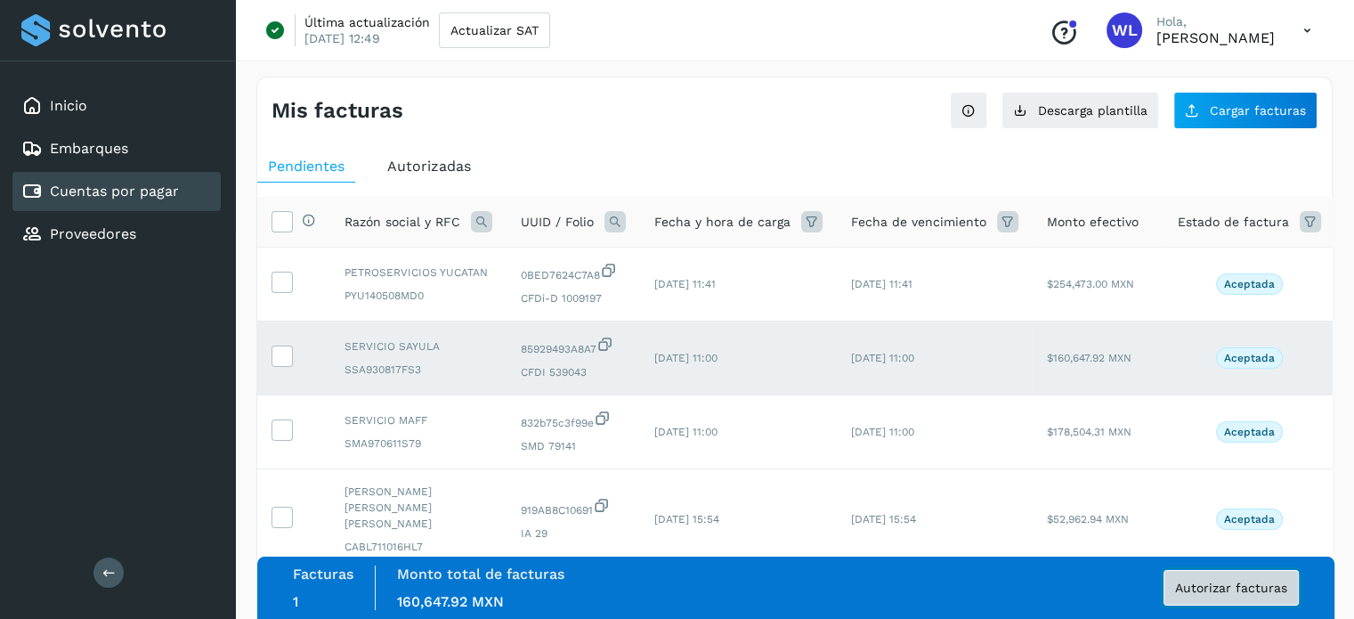
click at [1245, 597] on button "Autorizar facturas" at bounding box center [1231, 588] width 135 height 36
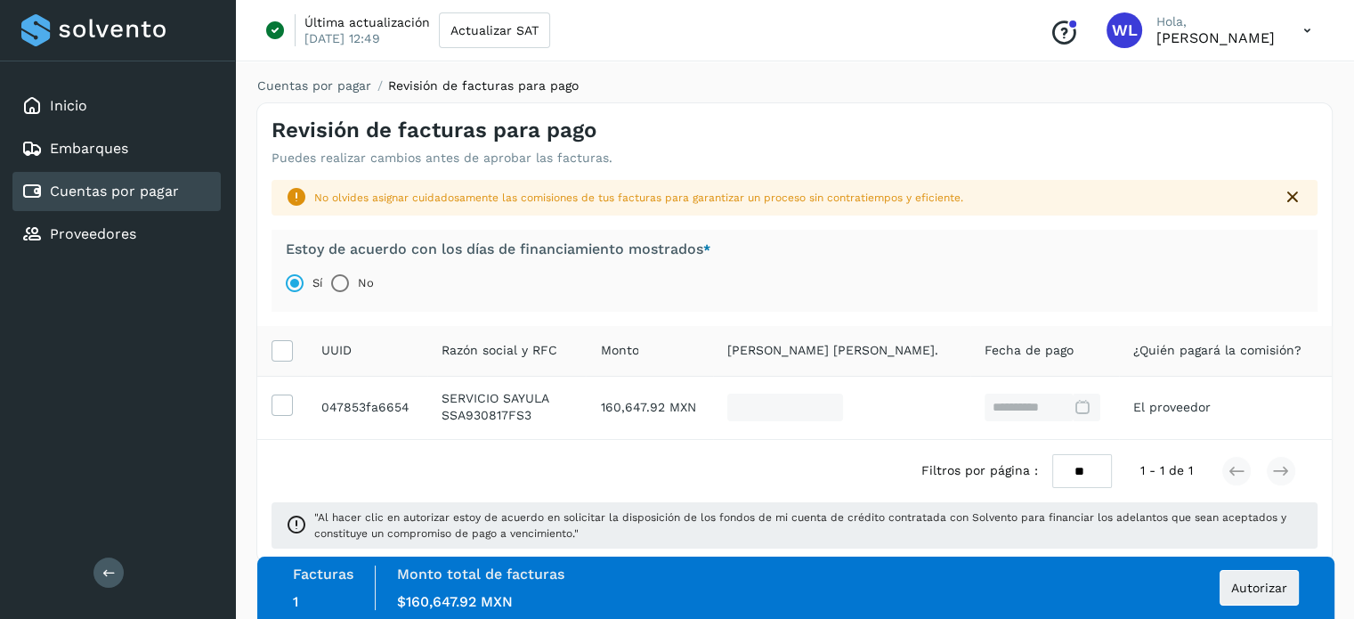
click at [101, 182] on link "Cuentas por pagar" at bounding box center [114, 190] width 129 height 17
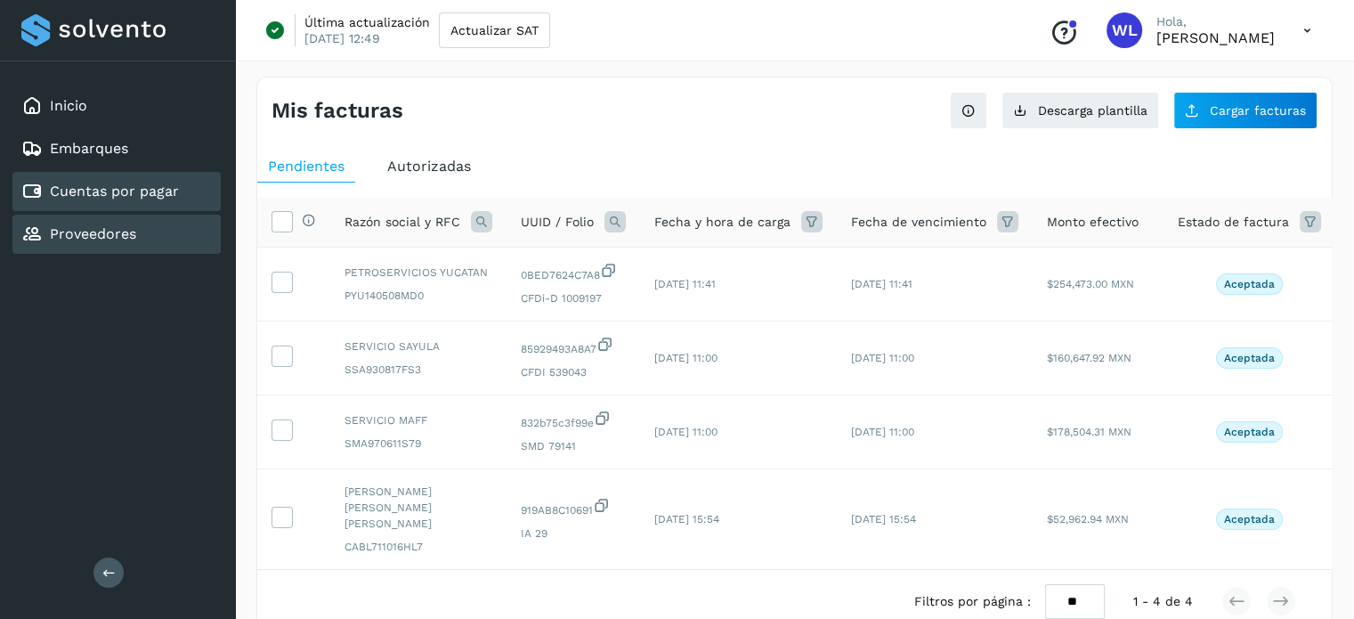
click at [142, 233] on div "Proveedores" at bounding box center [116, 234] width 208 height 39
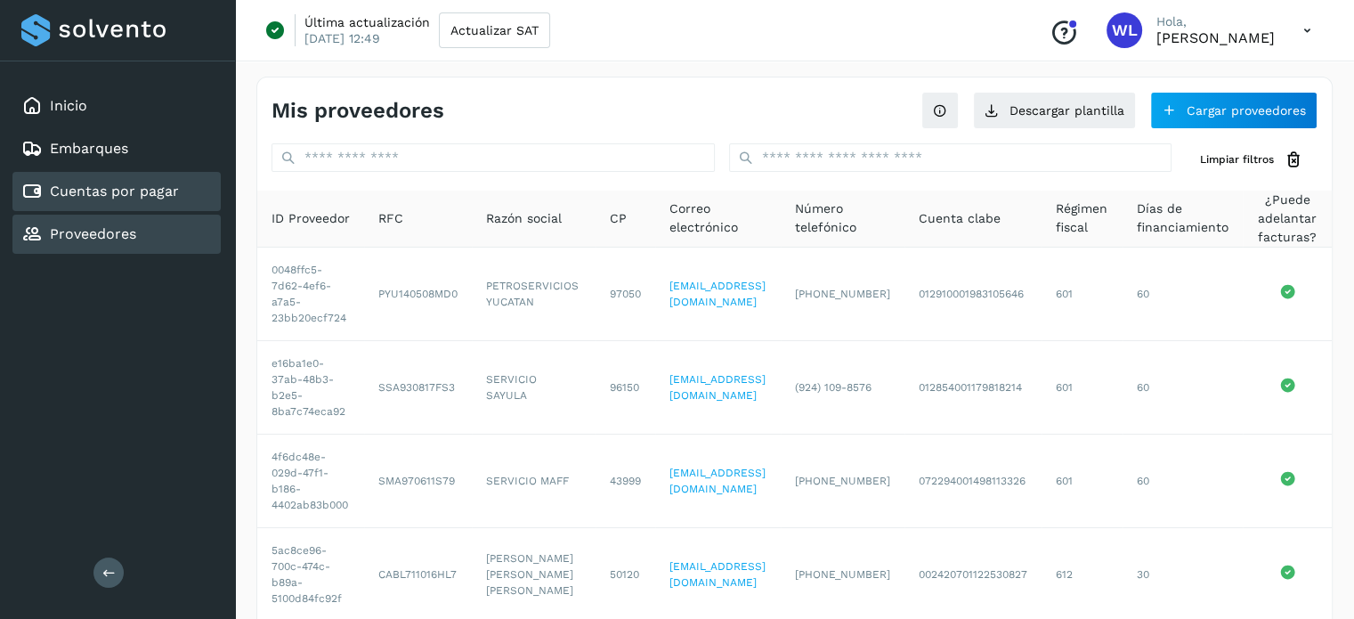
click at [100, 195] on link "Cuentas por pagar" at bounding box center [114, 190] width 129 height 17
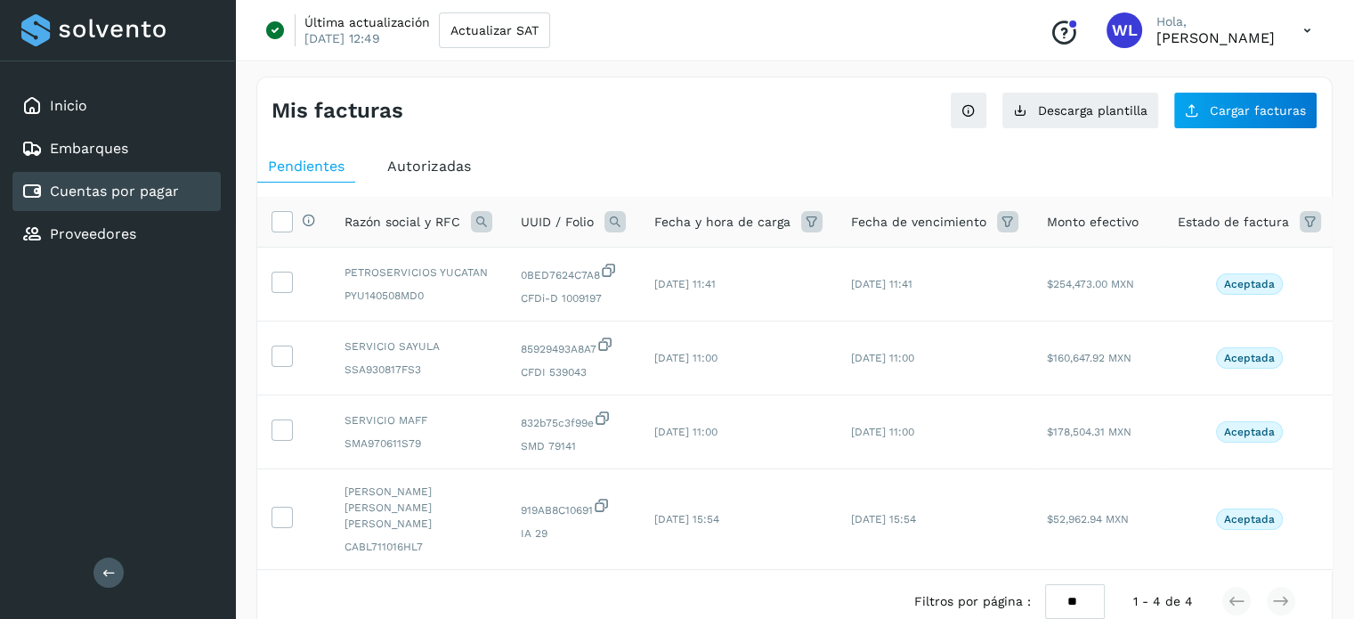
scroll to position [98, 0]
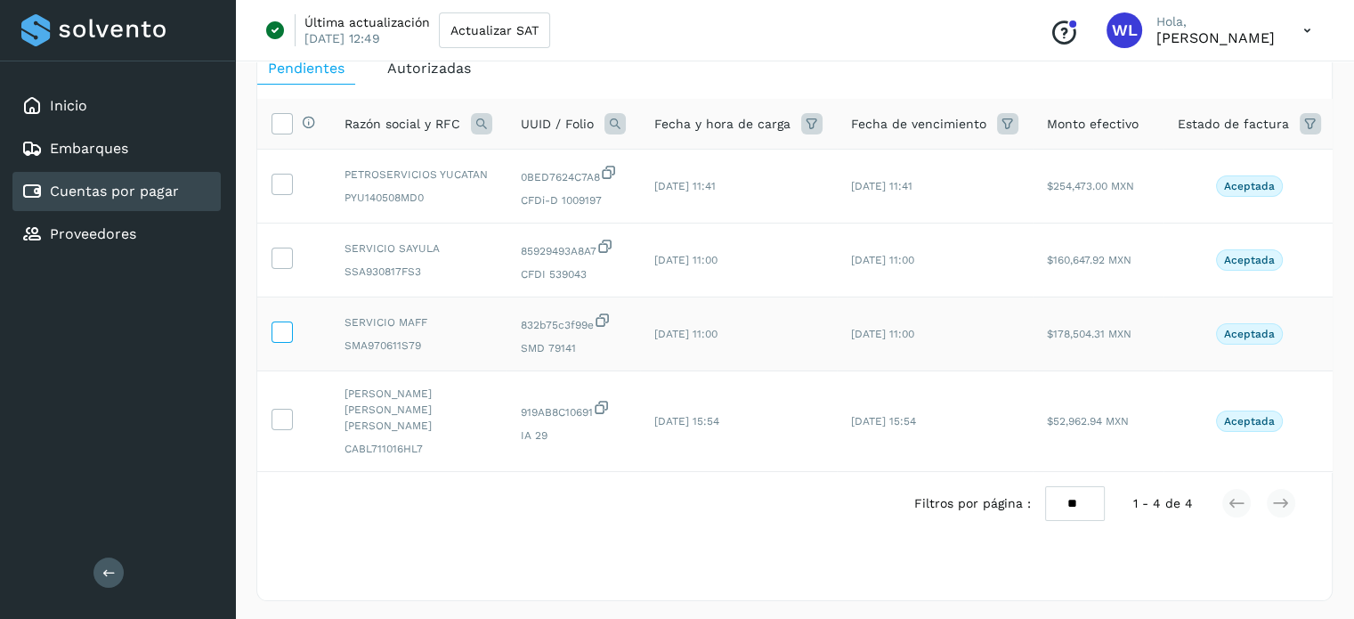
click at [287, 327] on icon at bounding box center [281, 330] width 19 height 19
